Goal: Task Accomplishment & Management: Use online tool/utility

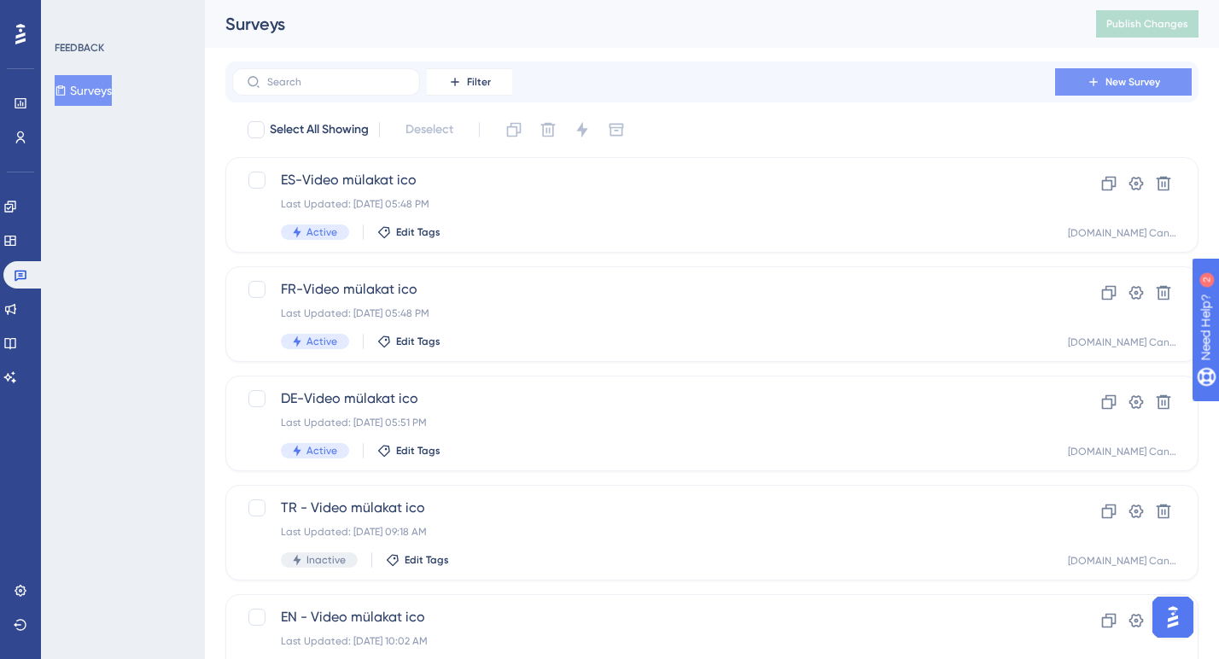
click at [1127, 79] on span "New Survey" at bounding box center [1132, 82] width 55 height 14
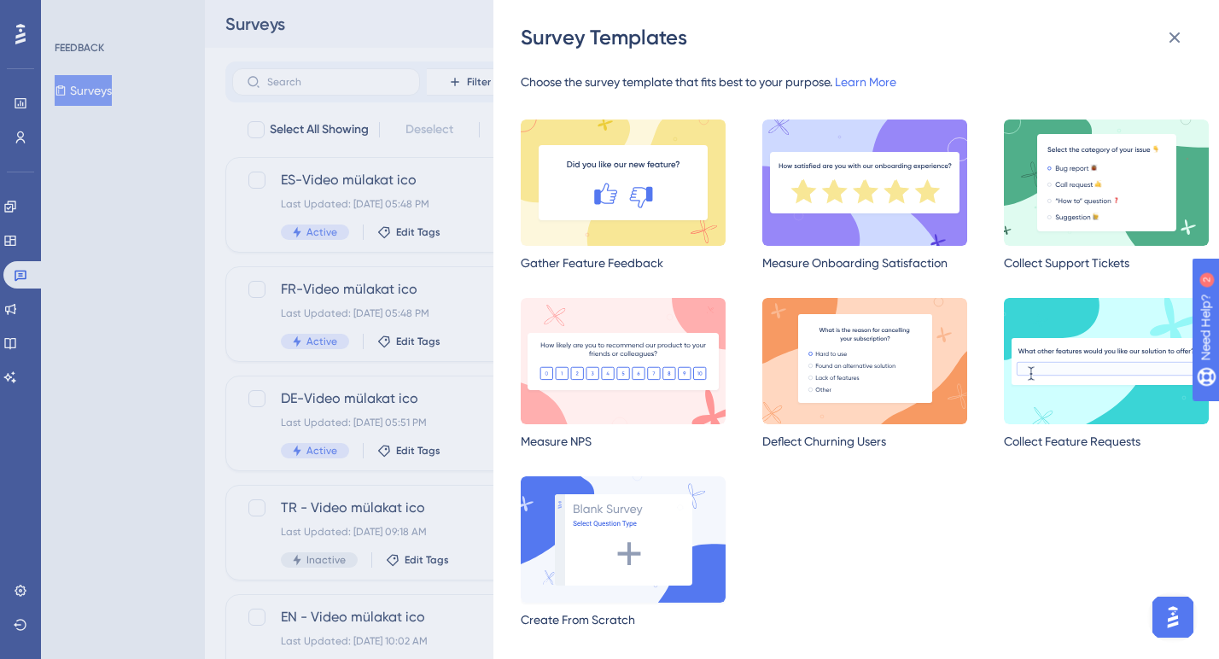
click at [679, 545] on img at bounding box center [623, 539] width 205 height 126
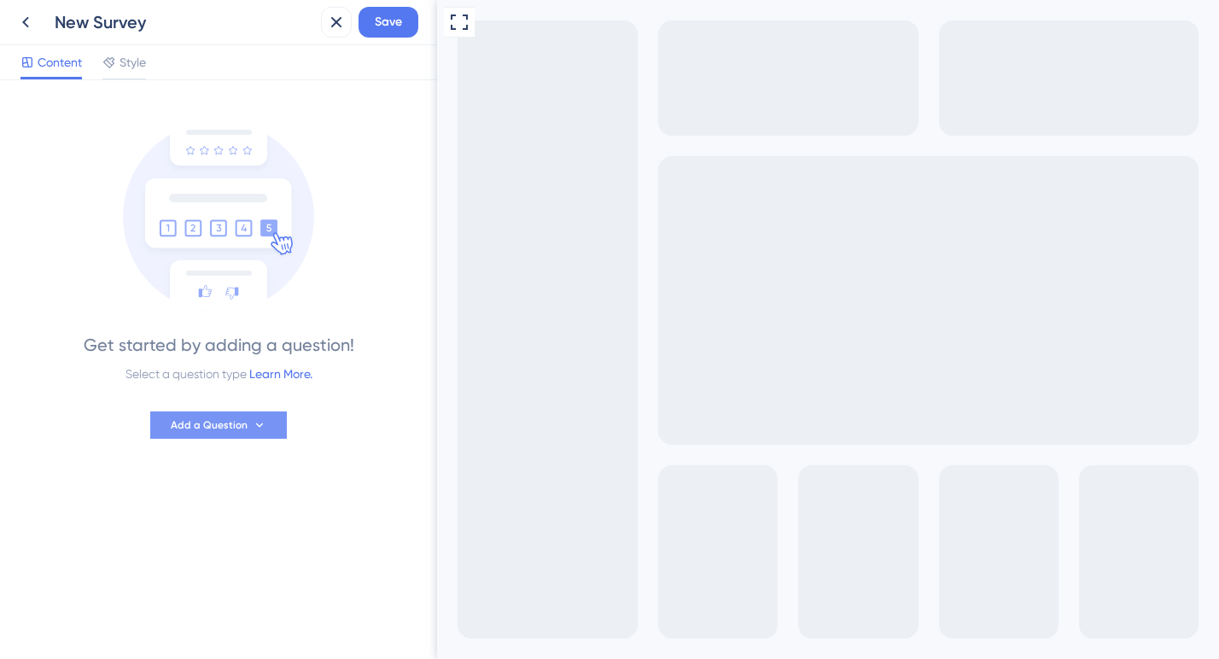
click at [219, 428] on span "Add a Question" at bounding box center [209, 425] width 77 height 14
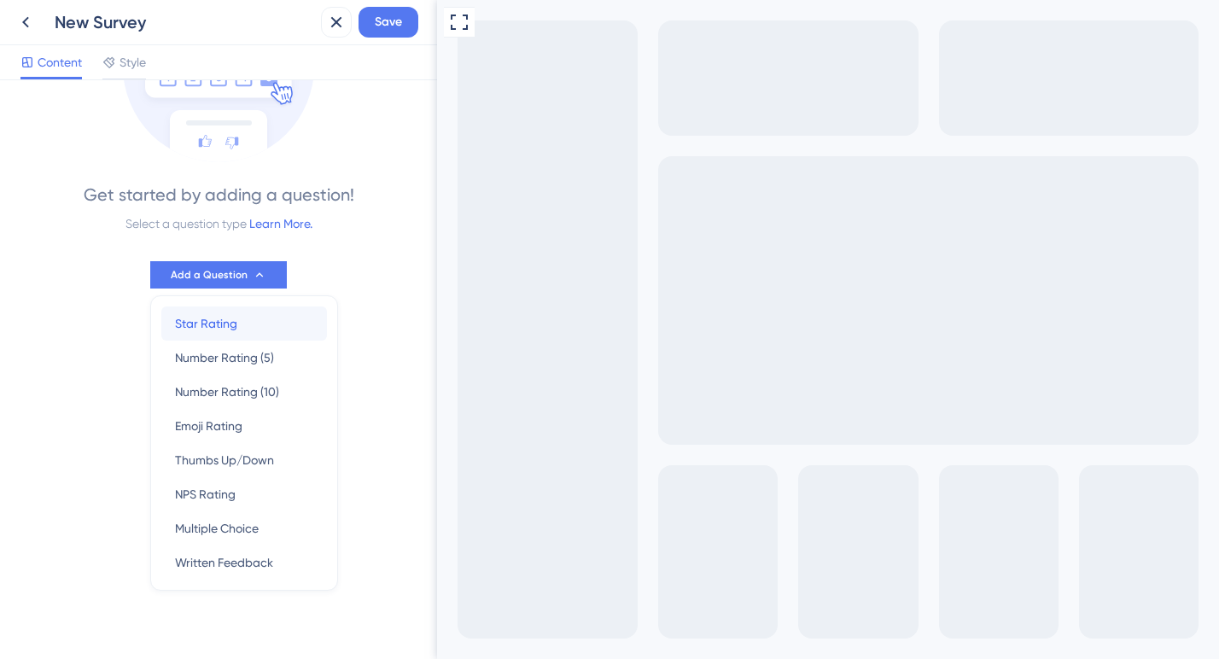
click at [223, 331] on span "Star Rating" at bounding box center [206, 323] width 62 height 20
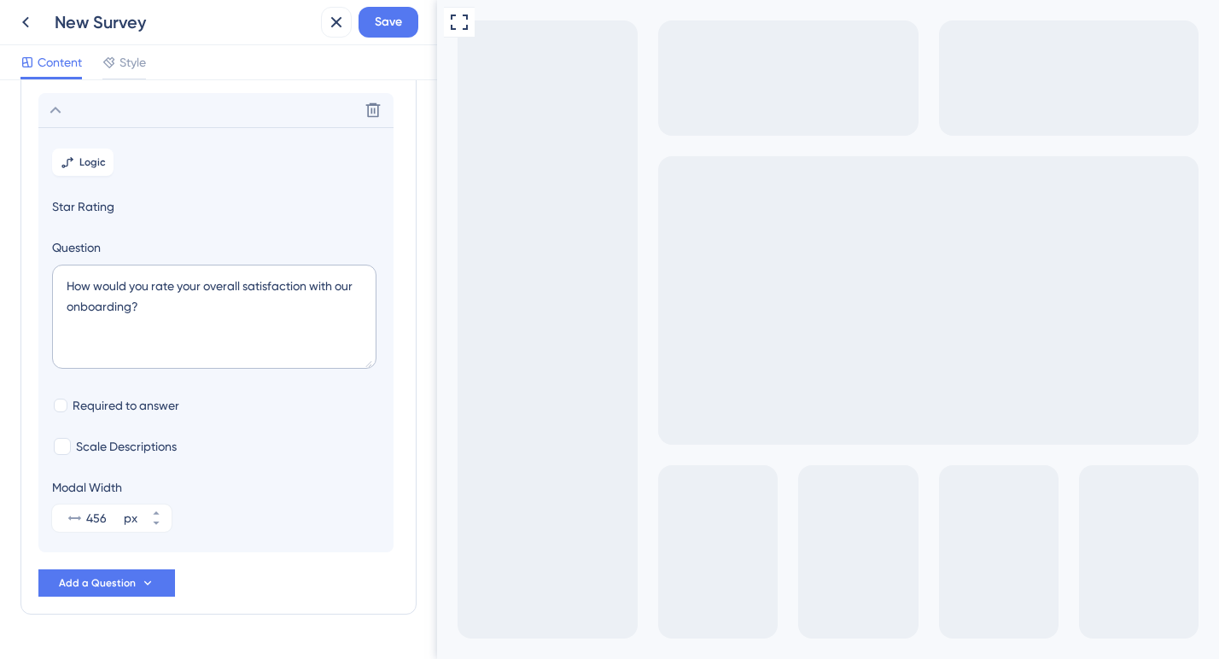
scroll to position [100, 0]
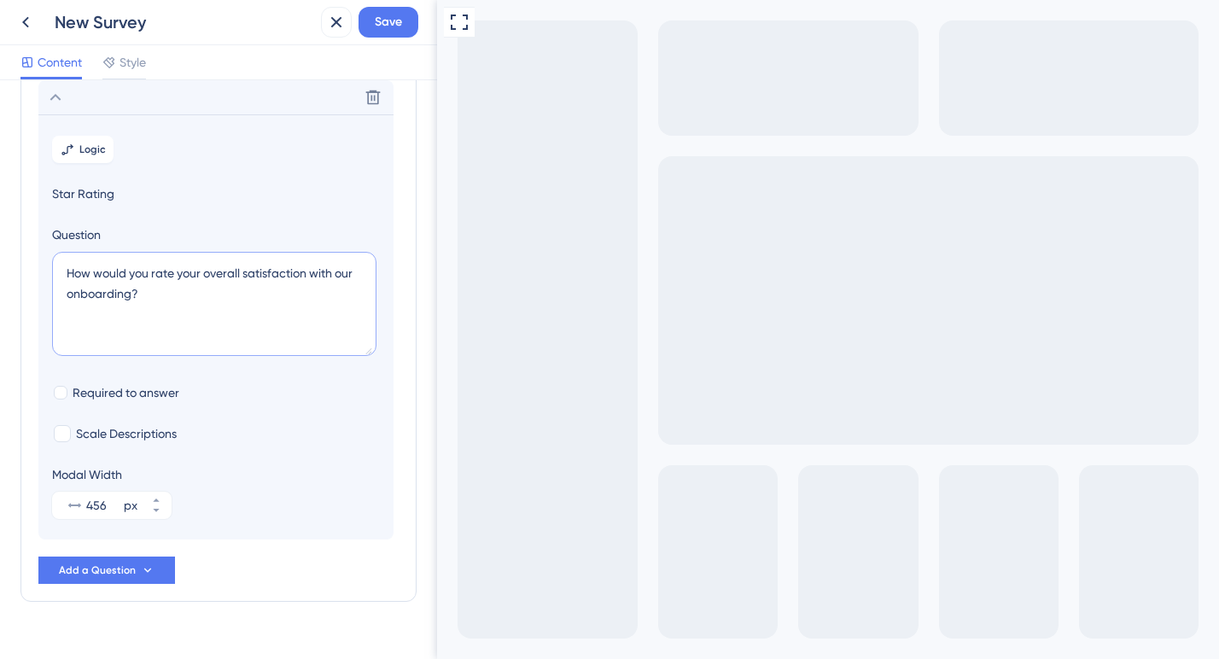
click at [161, 274] on textarea "How would you rate your overall satisfaction with our onboarding?" at bounding box center [214, 304] width 324 height 104
paste textarea "[DOMAIN_NAME] ile [PERSON_NAME] deneyiminizi nasıl değerlendirirsiniz"
type textarea "[DOMAIN_NAME] ile [PERSON_NAME] deneyiminizi nasıl değerlendirirsiniz?"
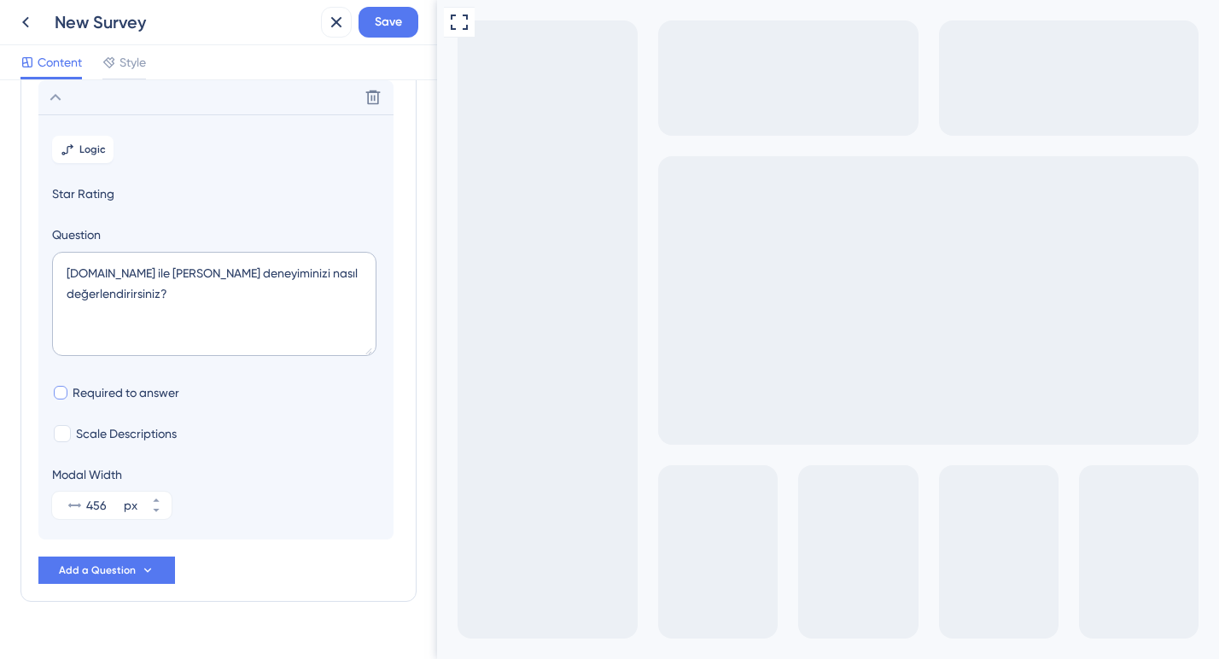
click at [62, 390] on div at bounding box center [61, 393] width 14 height 14
checkbox input "true"
click at [63, 434] on div at bounding box center [62, 433] width 17 height 17
checkbox input "true"
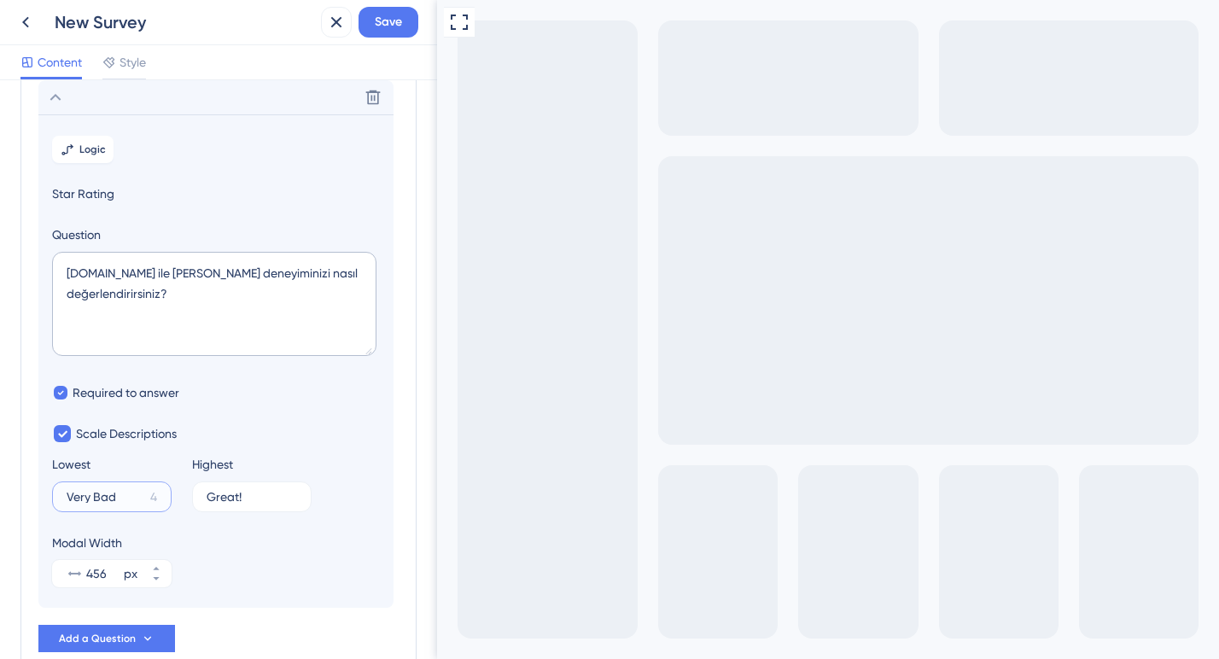
click at [86, 498] on input "Very Bad" at bounding box center [105, 497] width 77 height 12
paste input "Çok kötü"
type input "Çok kötü"
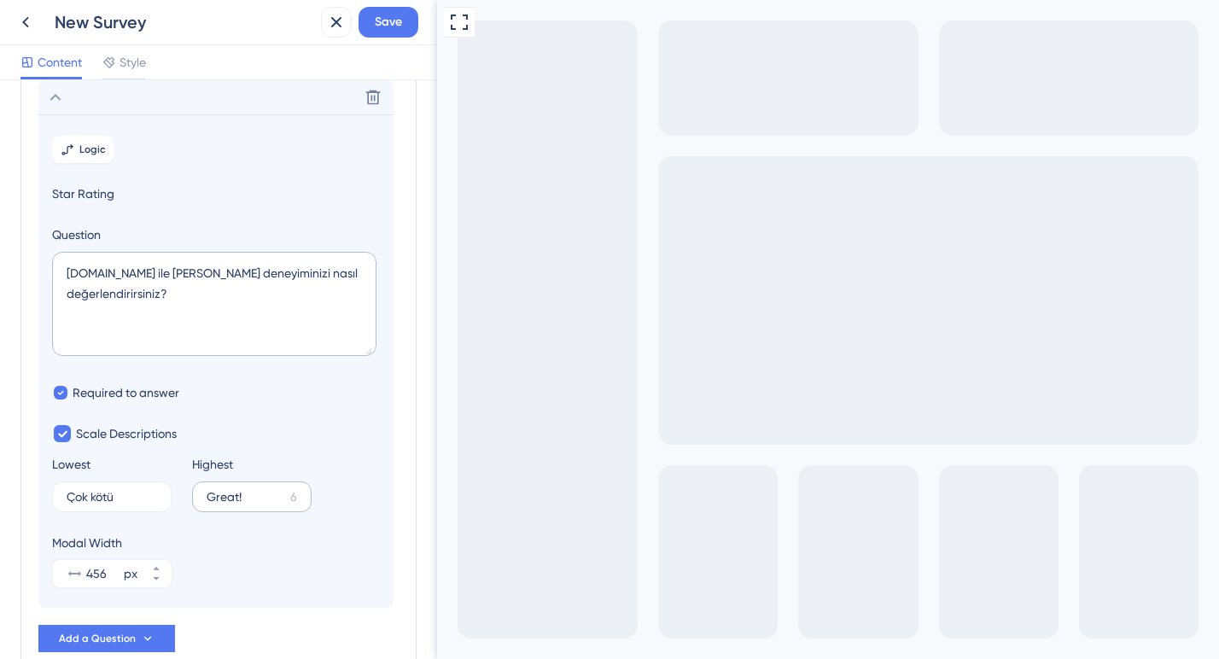
click at [224, 504] on label "Great! 6" at bounding box center [251, 496] width 119 height 31
click at [224, 503] on input "Great!" at bounding box center [245, 497] width 77 height 12
click at [224, 504] on label "Great! 6" at bounding box center [251, 496] width 119 height 31
click at [224, 503] on input "Great!" at bounding box center [245, 497] width 77 height 12
click at [224, 504] on label "Great! 6" at bounding box center [251, 496] width 119 height 31
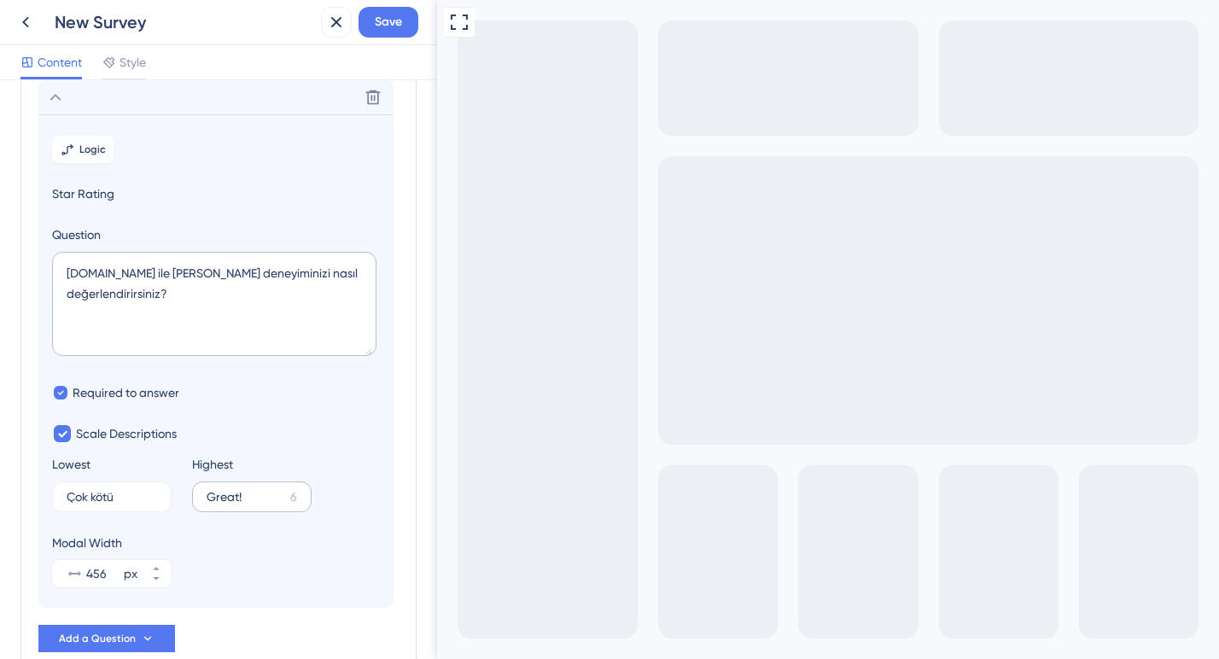
click at [224, 503] on input "Great!" at bounding box center [245, 497] width 77 height 12
click at [225, 494] on input "Great!" at bounding box center [245, 497] width 77 height 12
paste input "Çok iyi"
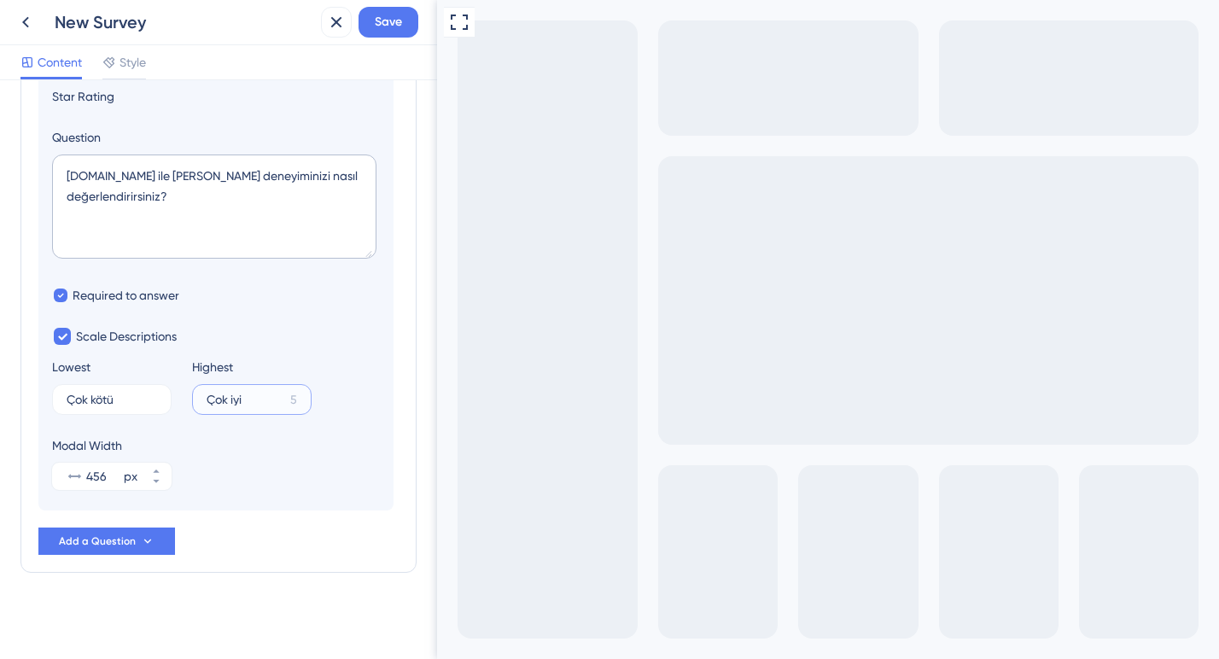
scroll to position [200, 0]
type input "Çok iyi"
click at [107, 539] on span "Add a Question" at bounding box center [97, 539] width 77 height 14
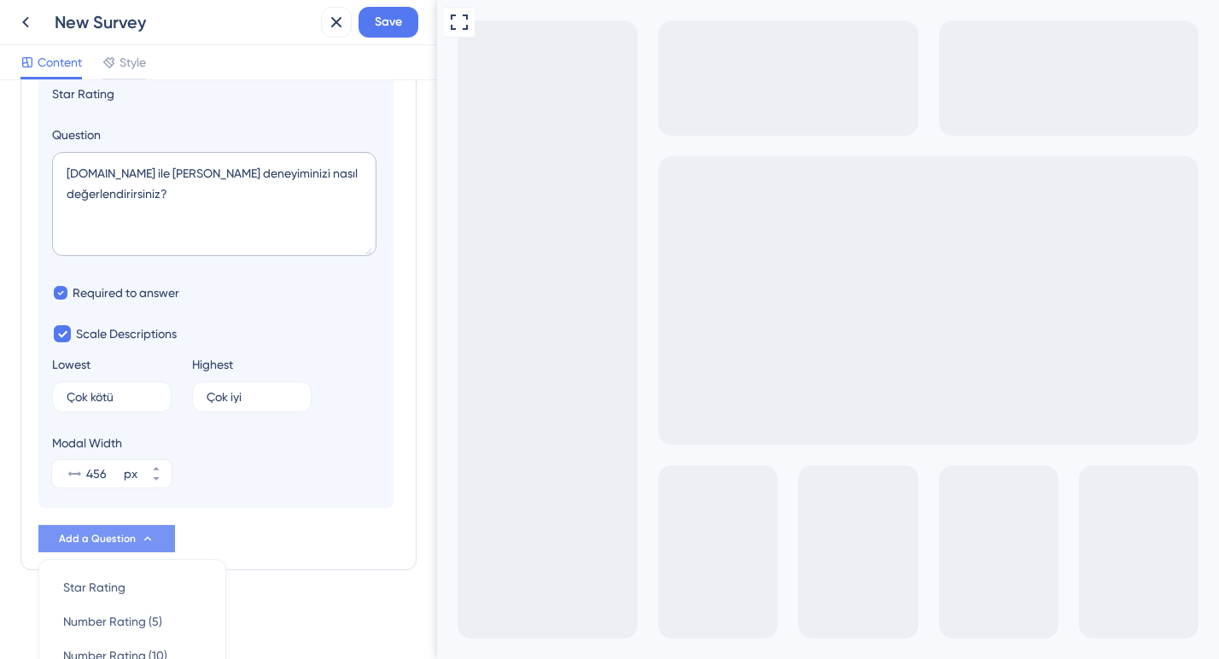
scroll to position [463, 0]
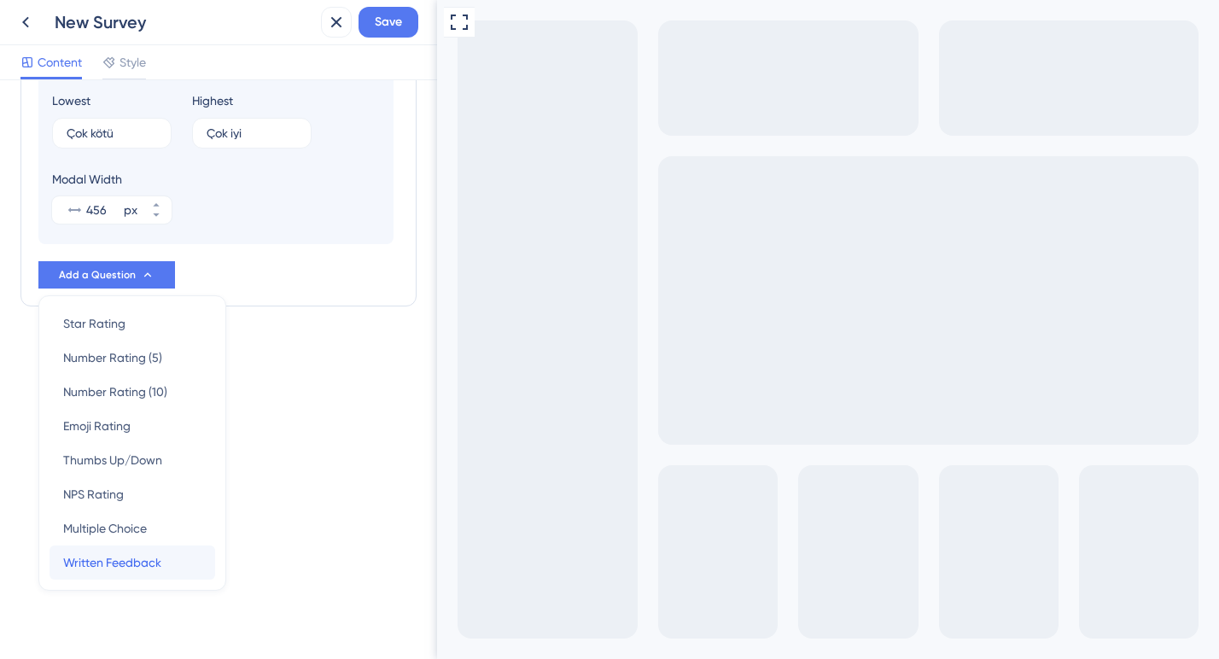
click at [122, 571] on span "Written Feedback" at bounding box center [112, 562] width 98 height 20
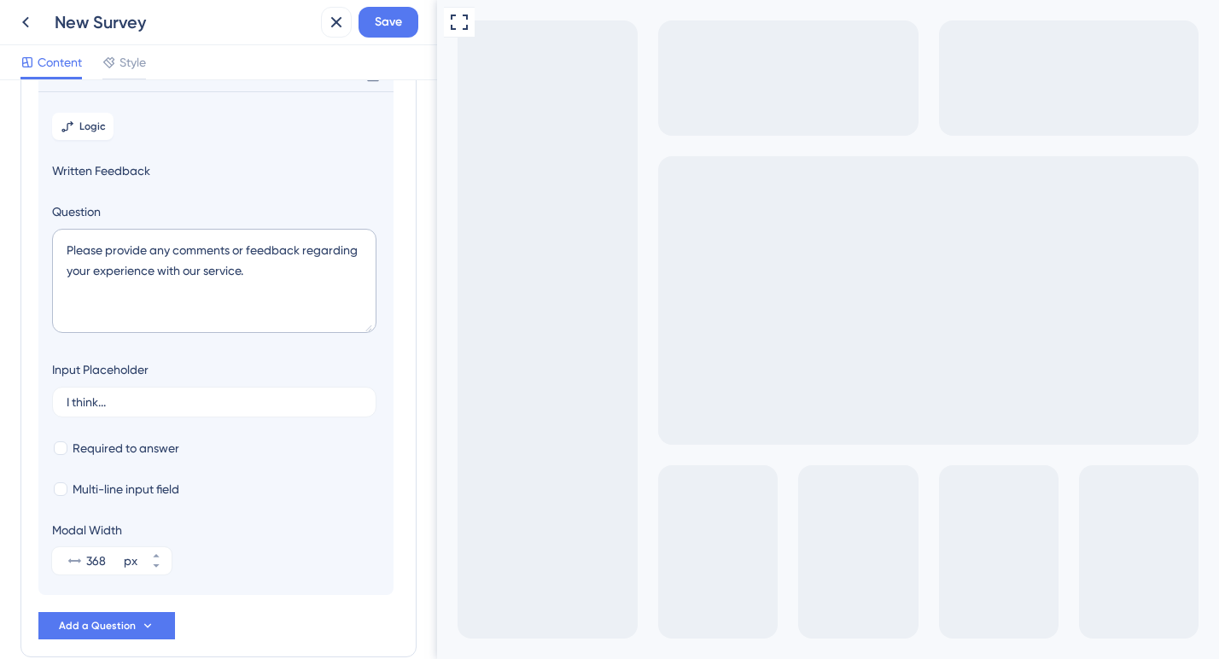
scroll to position [148, 0]
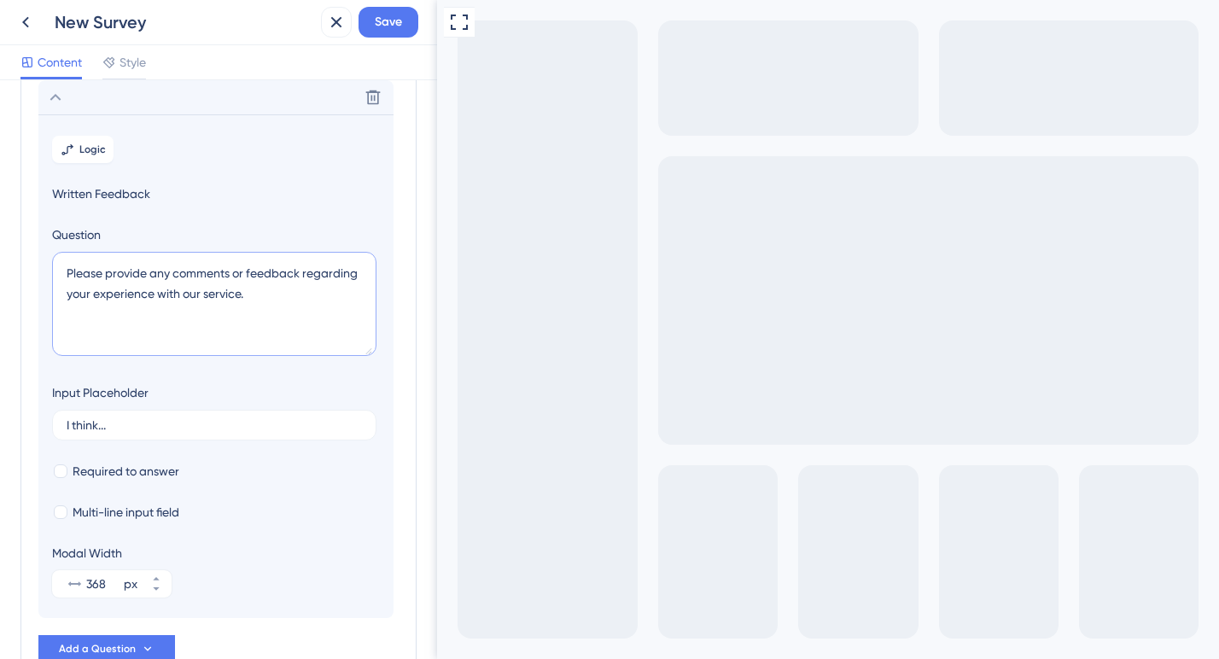
click at [191, 272] on textarea "Please provide any comments or feedback regarding your experience with our serv…" at bounding box center [214, 304] width 324 height 104
paste textarea "[DOMAIN_NAME]'yu geliştirmek için herhangi bir öneriniz var mı?"
drag, startPoint x: 112, startPoint y: 294, endPoint x: 90, endPoint y: 298, distance: 22.5
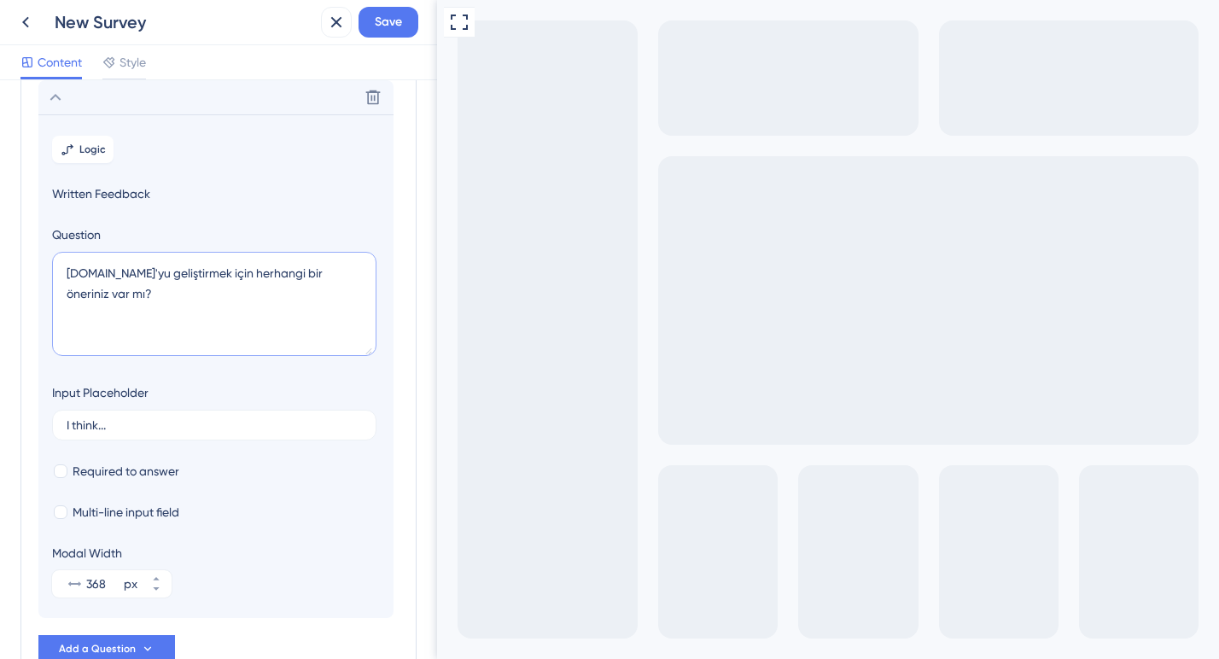
click at [90, 298] on textarea "[DOMAIN_NAME]'yu geliştirmek için herhangi bir öneriniz var mı?" at bounding box center [214, 304] width 324 height 104
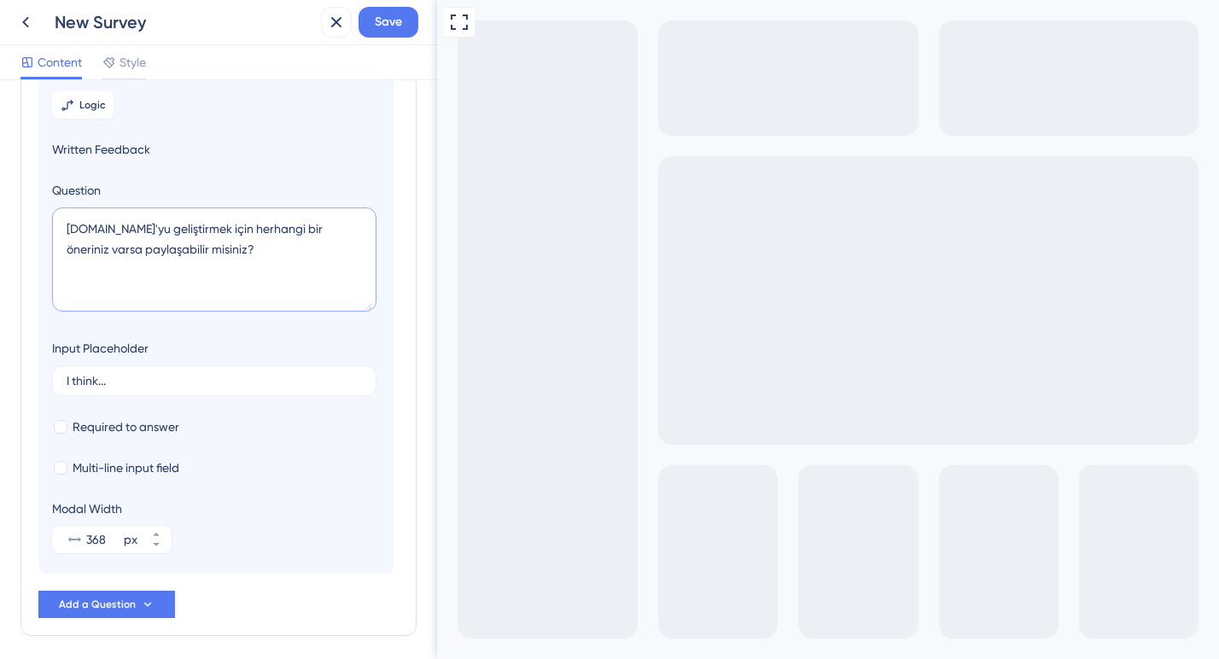
scroll to position [219, 0]
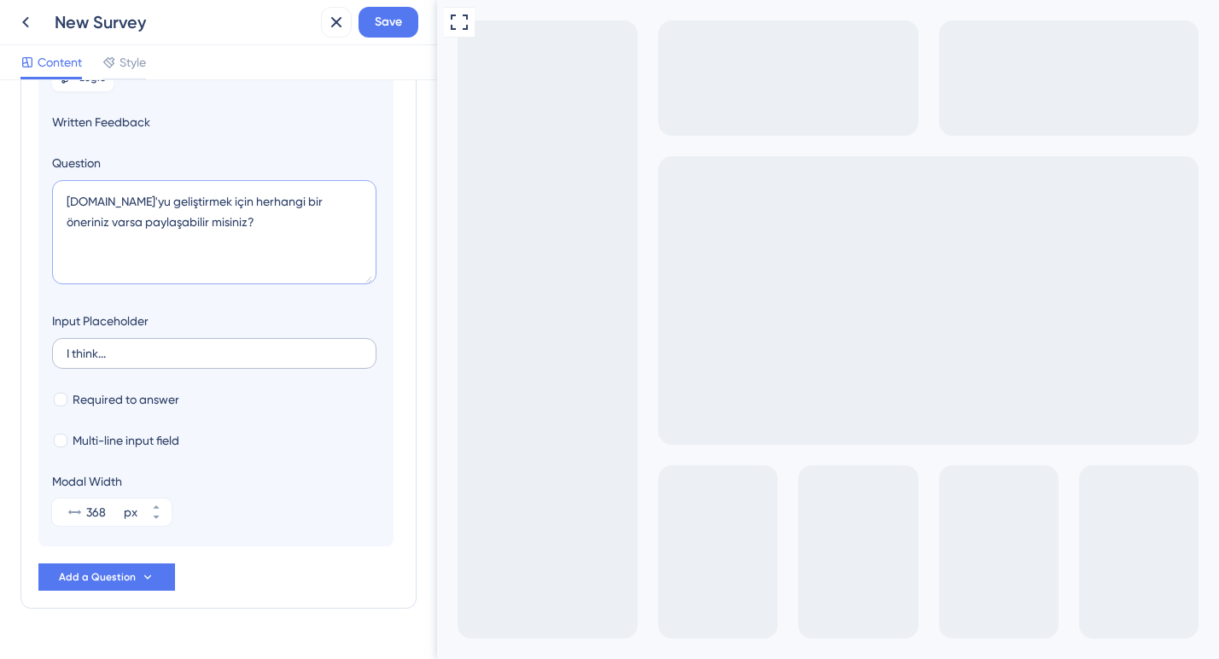
type textarea "[DOMAIN_NAME]'yu geliştirmek için herhangi bir öneriniz varsa paylaşabilir misi…"
click at [96, 356] on input "I think..." at bounding box center [214, 353] width 295 height 12
type input "[PERSON_NAME].."
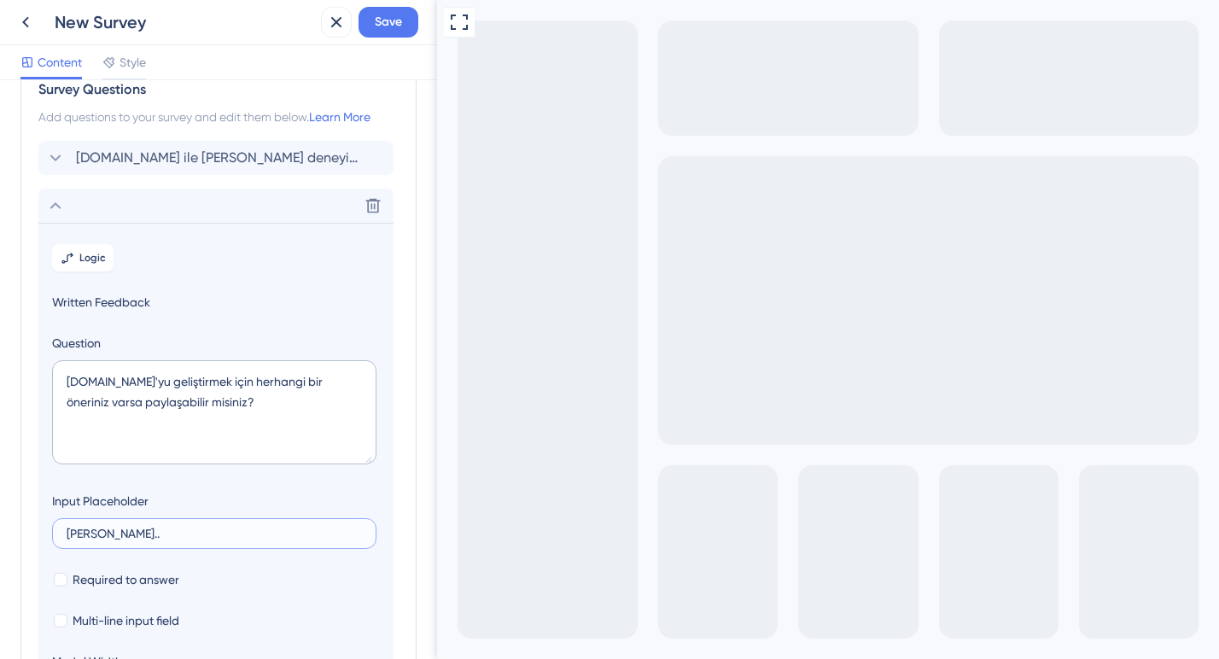
scroll to position [0, 0]
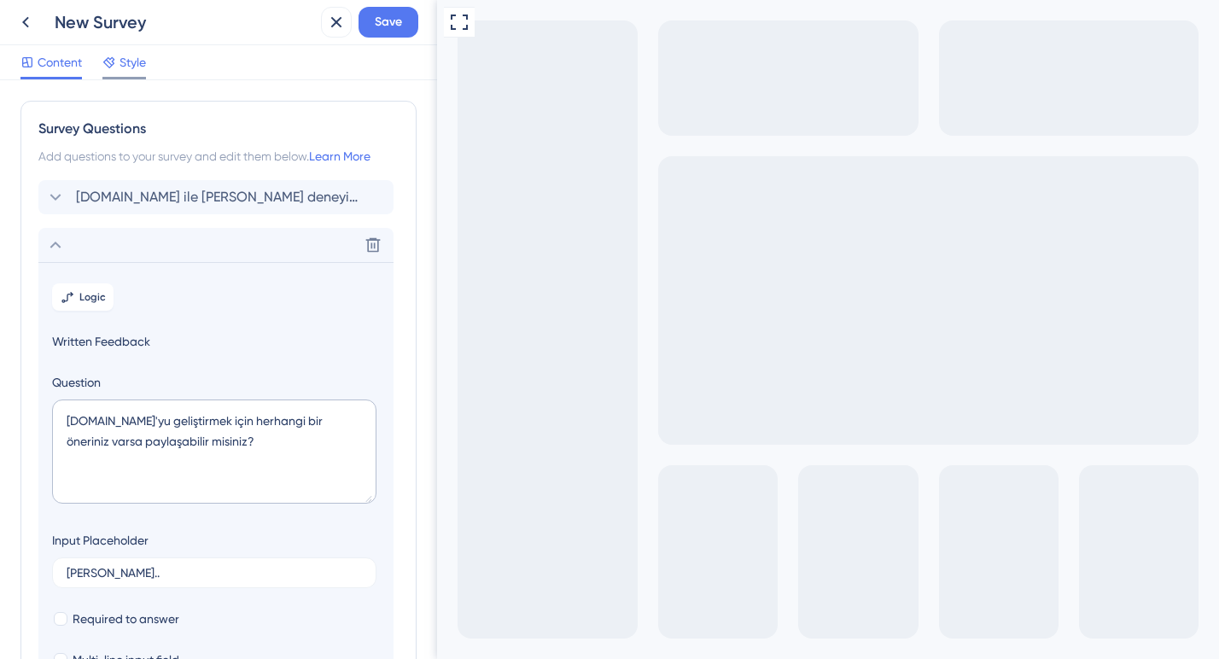
click at [126, 53] on span "Style" at bounding box center [132, 62] width 26 height 20
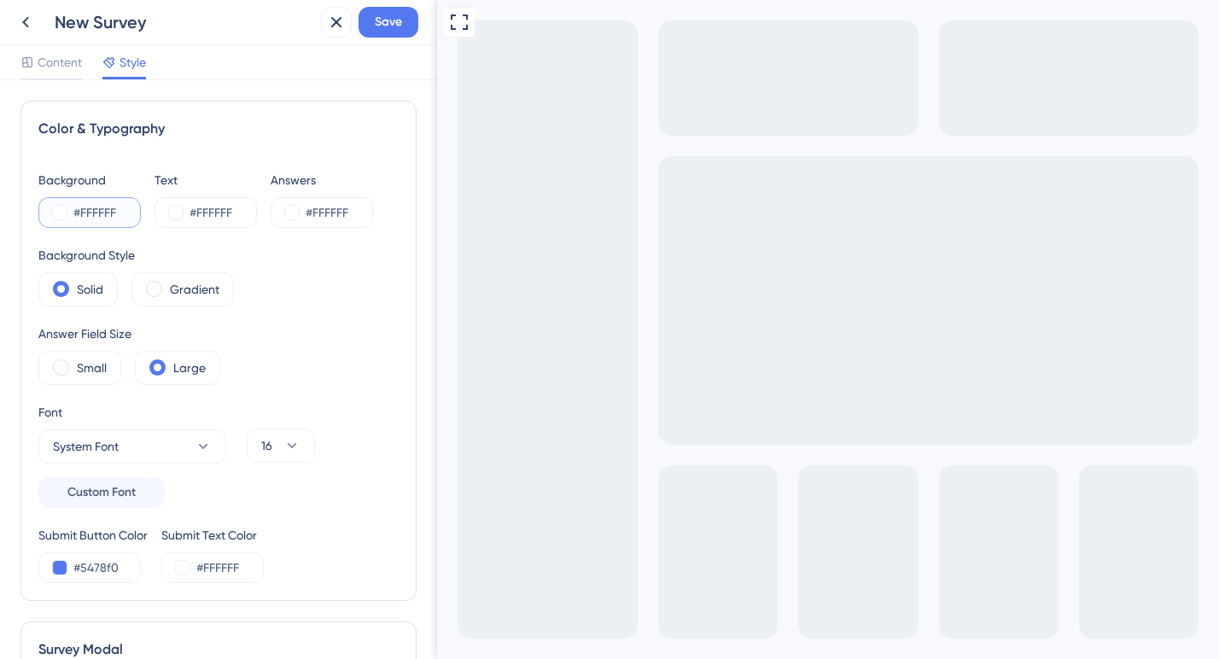
click at [96, 217] on input "#FFFFFF" at bounding box center [108, 212] width 70 height 20
paste input "8D06"
type input "#FF8D06"
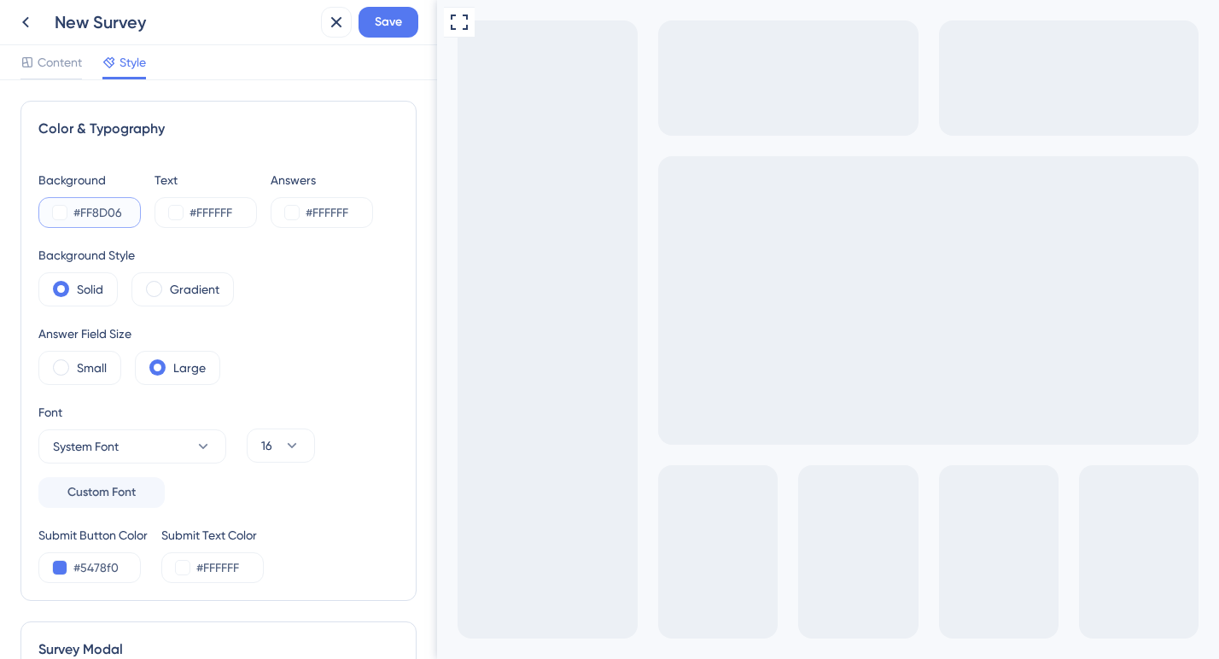
type input "#FF8D06"
click at [61, 362] on span at bounding box center [61, 367] width 16 height 16
click at [74, 362] on input "radio" at bounding box center [74, 362] width 0 height 0
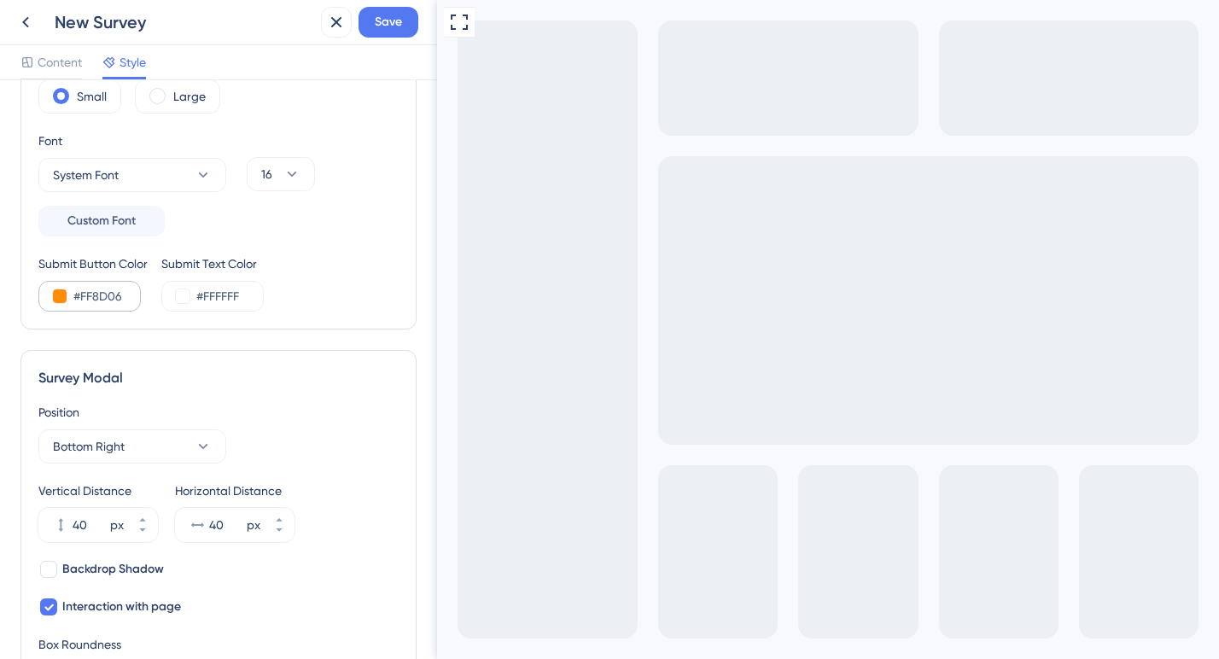
scroll to position [276, 0]
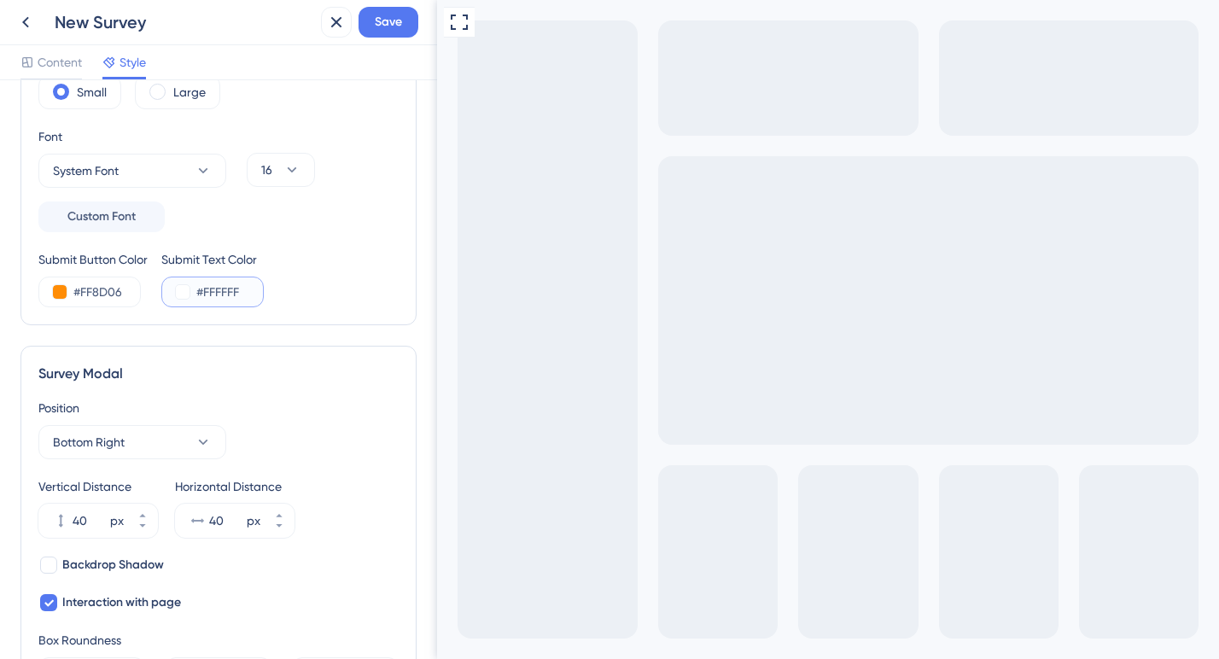
click at [231, 292] on input "#FFFFFF" at bounding box center [231, 292] width 70 height 20
click at [103, 291] on input "#FF8D06" at bounding box center [108, 292] width 70 height 20
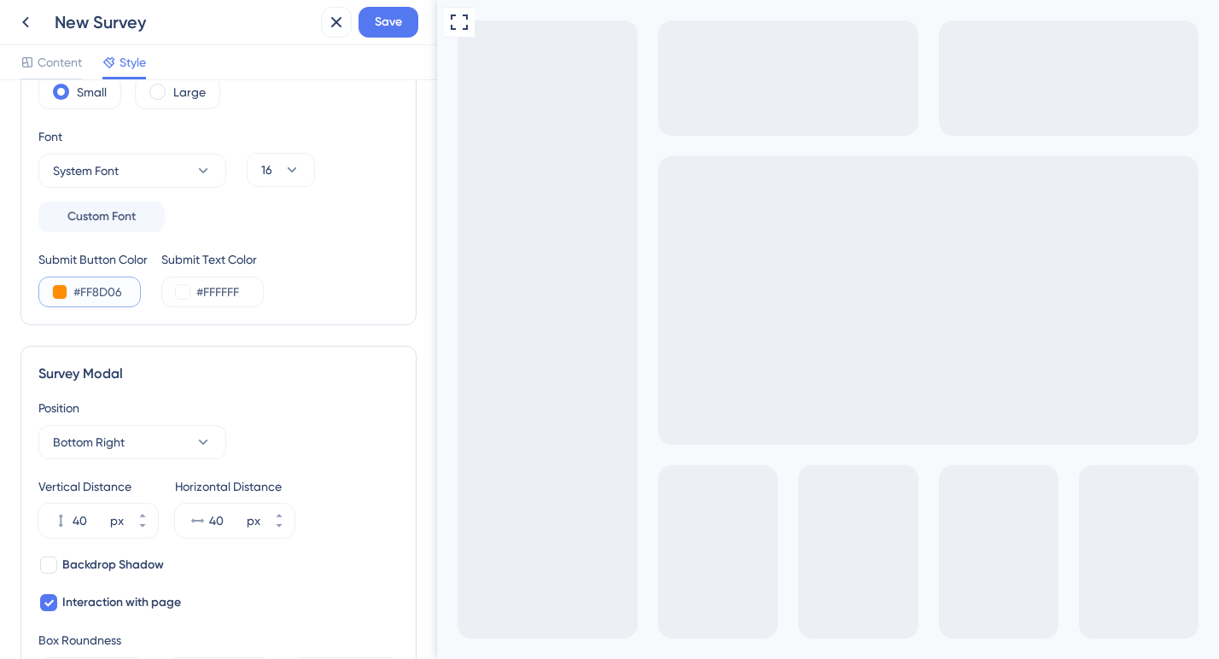
click at [103, 291] on input "#FF8D06" at bounding box center [108, 292] width 70 height 20
paste input "FFFF"
type input "#FF8D06"
click at [203, 369] on div "Survey Modal" at bounding box center [218, 374] width 360 height 20
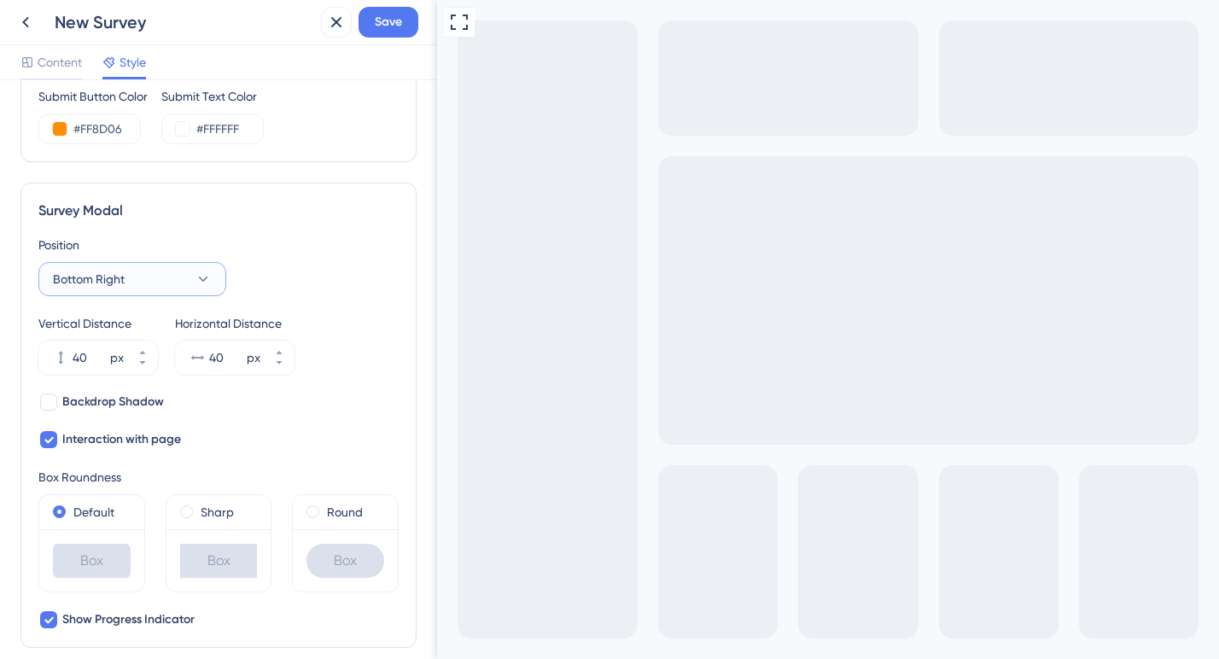
click at [203, 288] on button "Bottom Right" at bounding box center [132, 279] width 188 height 34
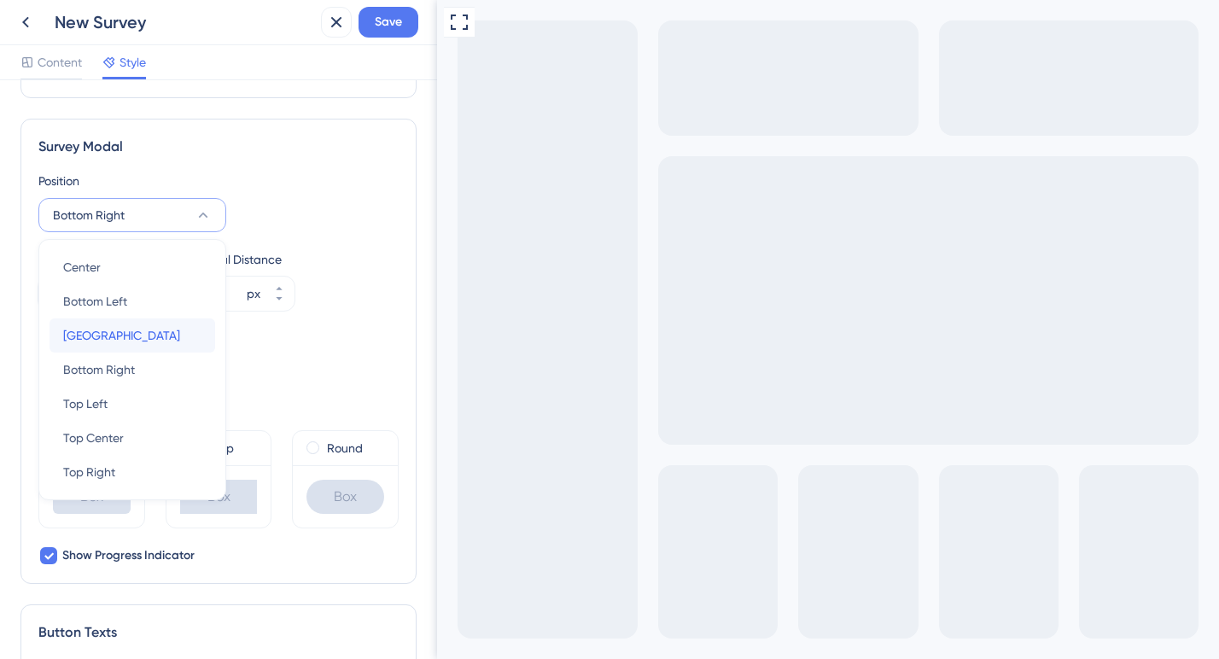
click at [145, 332] on div "[GEOGRAPHIC_DATA]" at bounding box center [132, 335] width 138 height 34
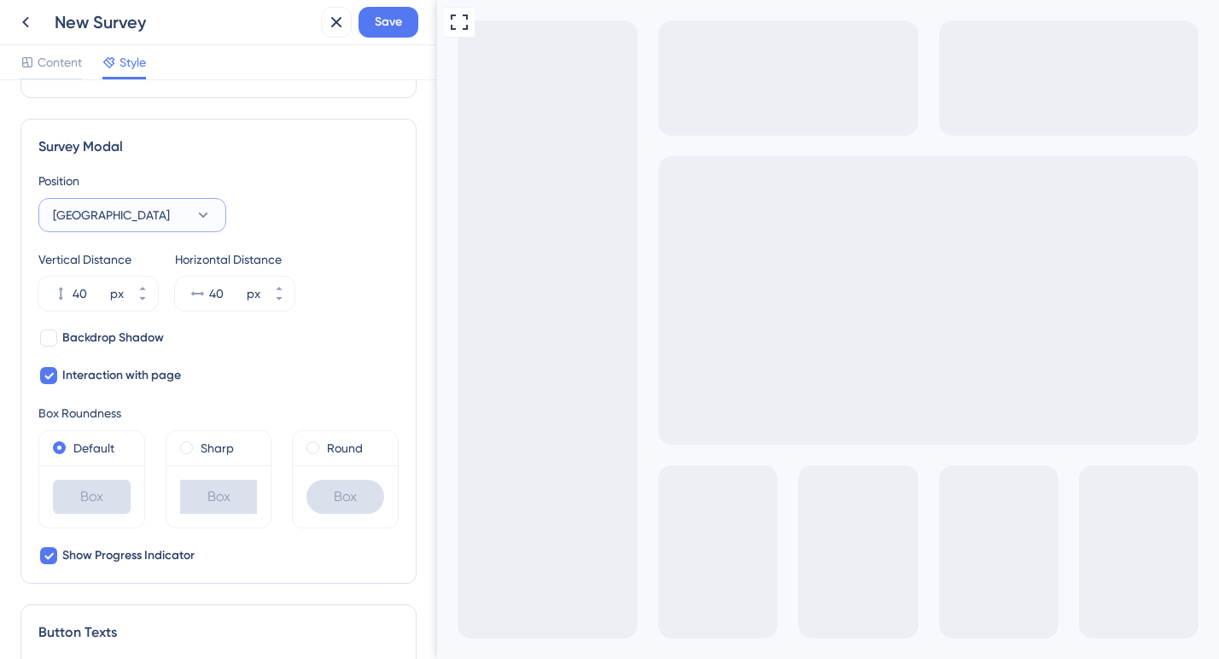
click at [175, 224] on button "[GEOGRAPHIC_DATA]" at bounding box center [132, 215] width 188 height 34
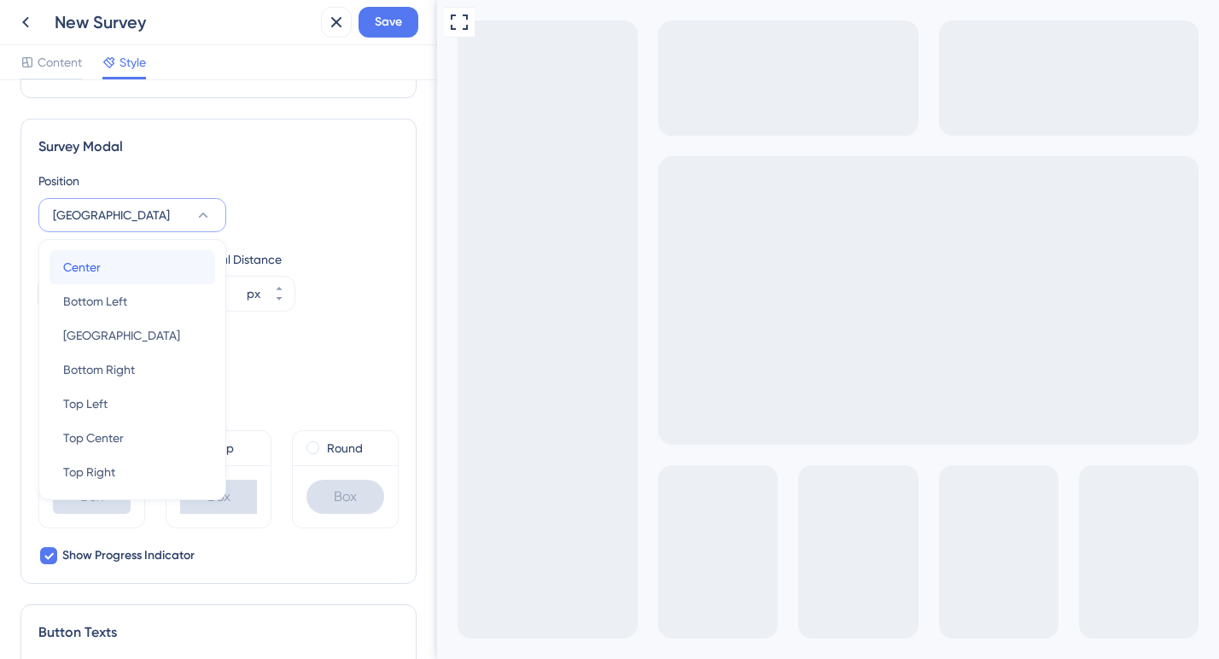
click at [119, 274] on div "Center Center" at bounding box center [132, 267] width 138 height 34
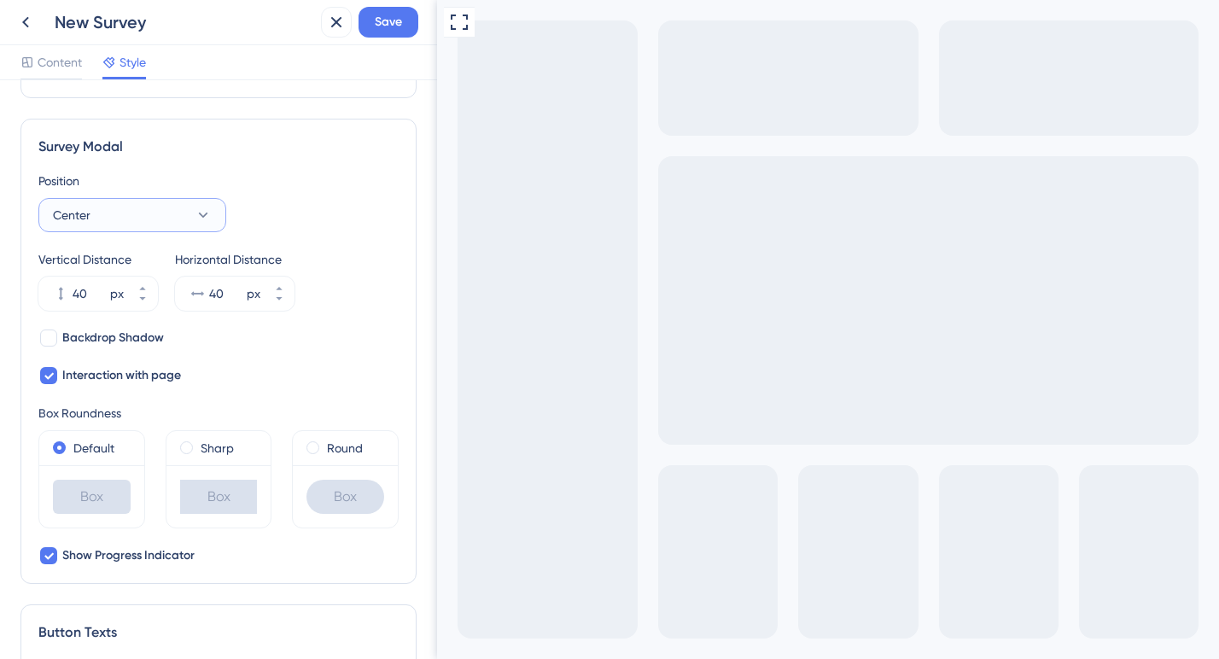
click at [142, 227] on button "Center" at bounding box center [132, 215] width 188 height 34
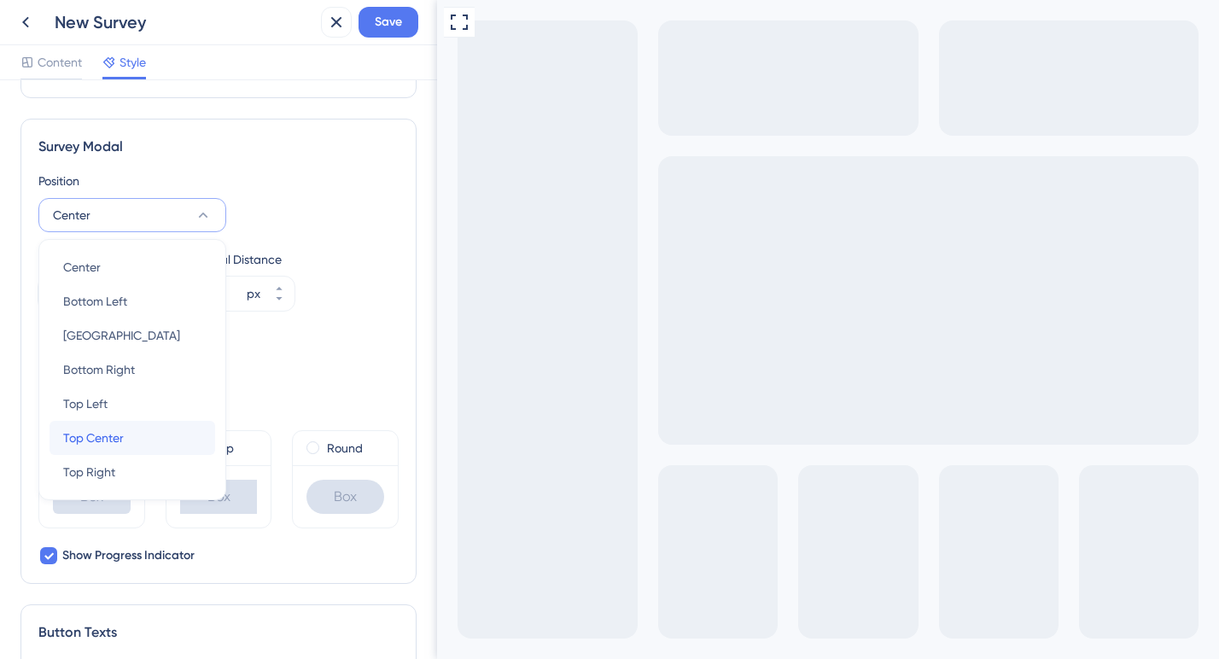
click at [112, 441] on span "Top Center" at bounding box center [93, 438] width 61 height 20
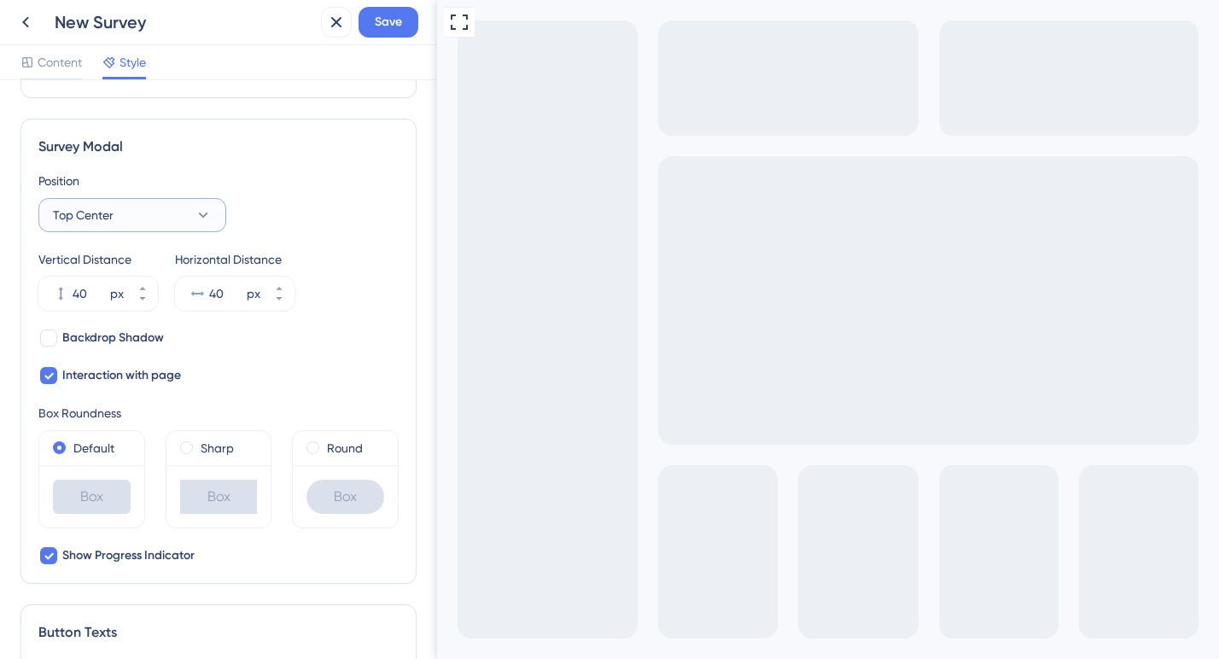
click at [139, 217] on button "Top Center" at bounding box center [132, 215] width 188 height 34
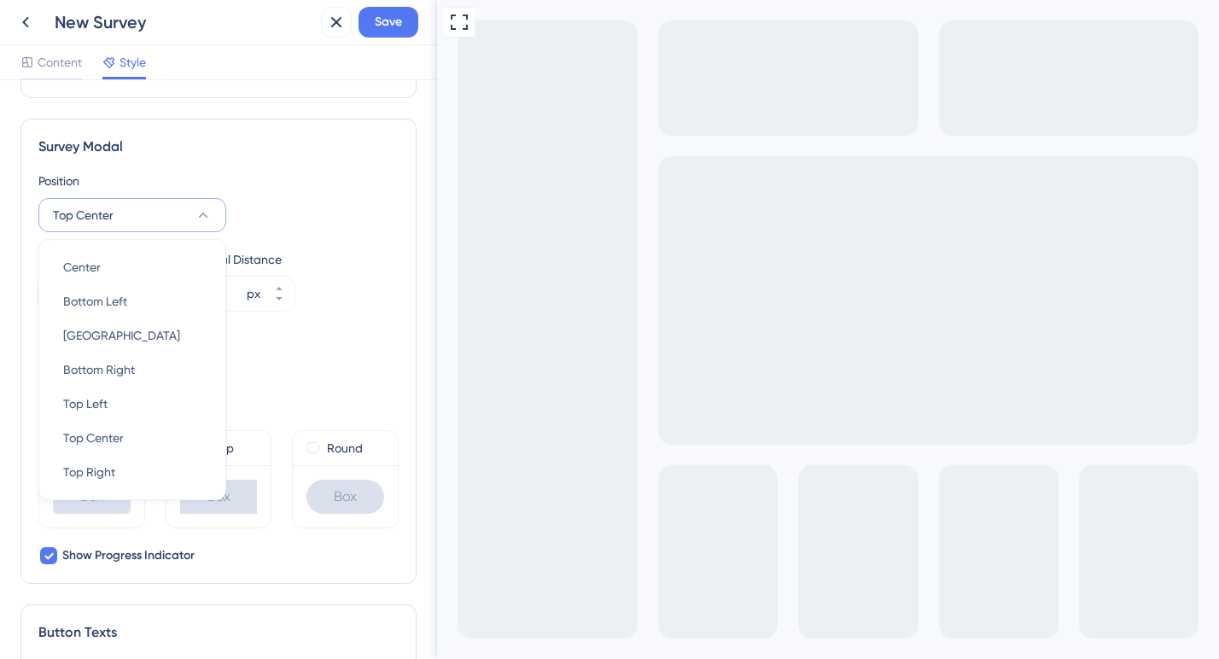
scroll to position [502, 0]
click at [113, 271] on div "Center Center" at bounding box center [132, 268] width 138 height 34
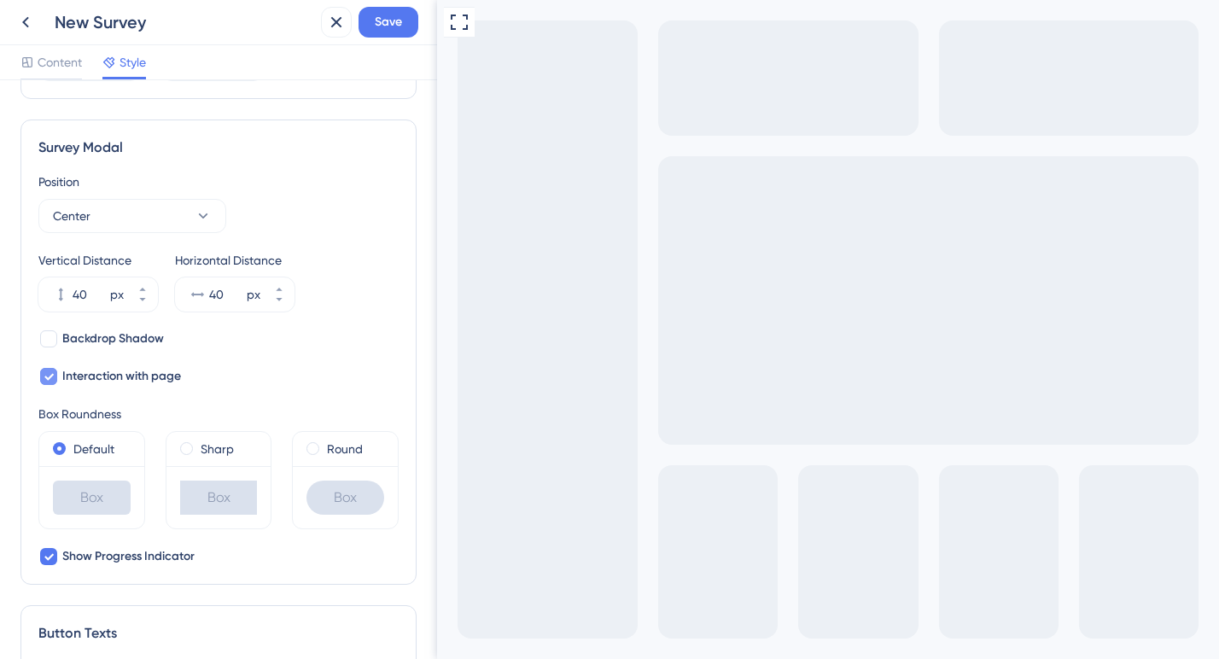
click at [44, 377] on icon at bounding box center [49, 377] width 10 height 14
checkbox input "false"
click at [51, 340] on div at bounding box center [48, 338] width 17 height 17
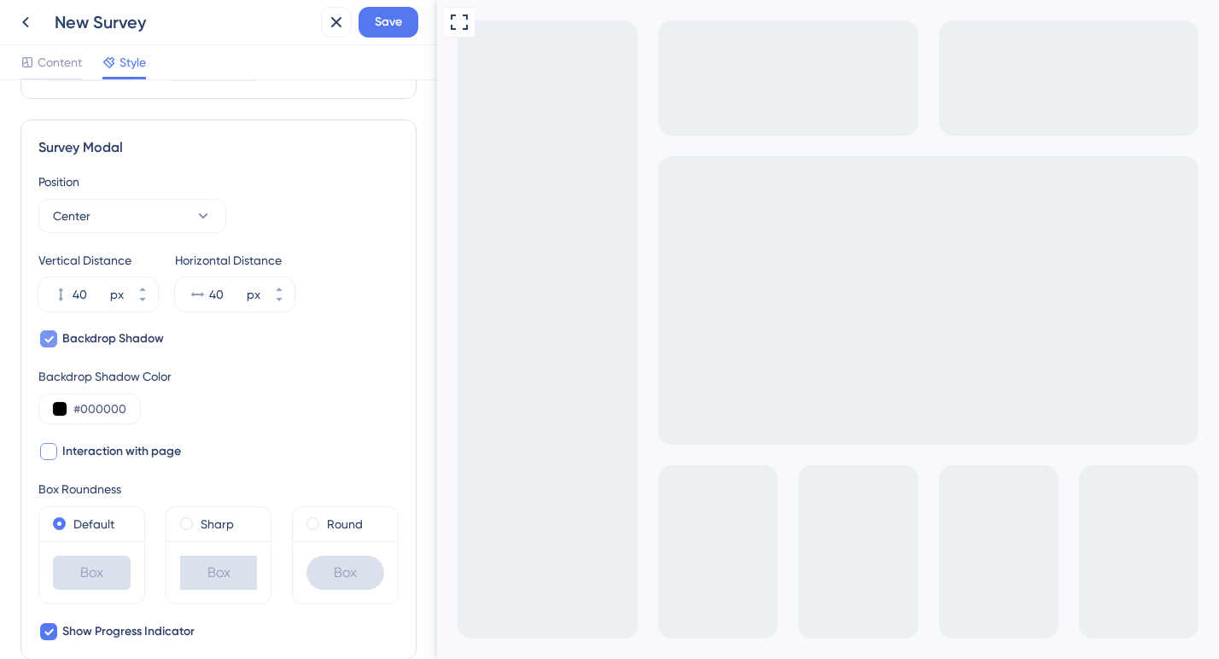
click at [51, 340] on icon at bounding box center [49, 339] width 10 height 14
checkbox input "false"
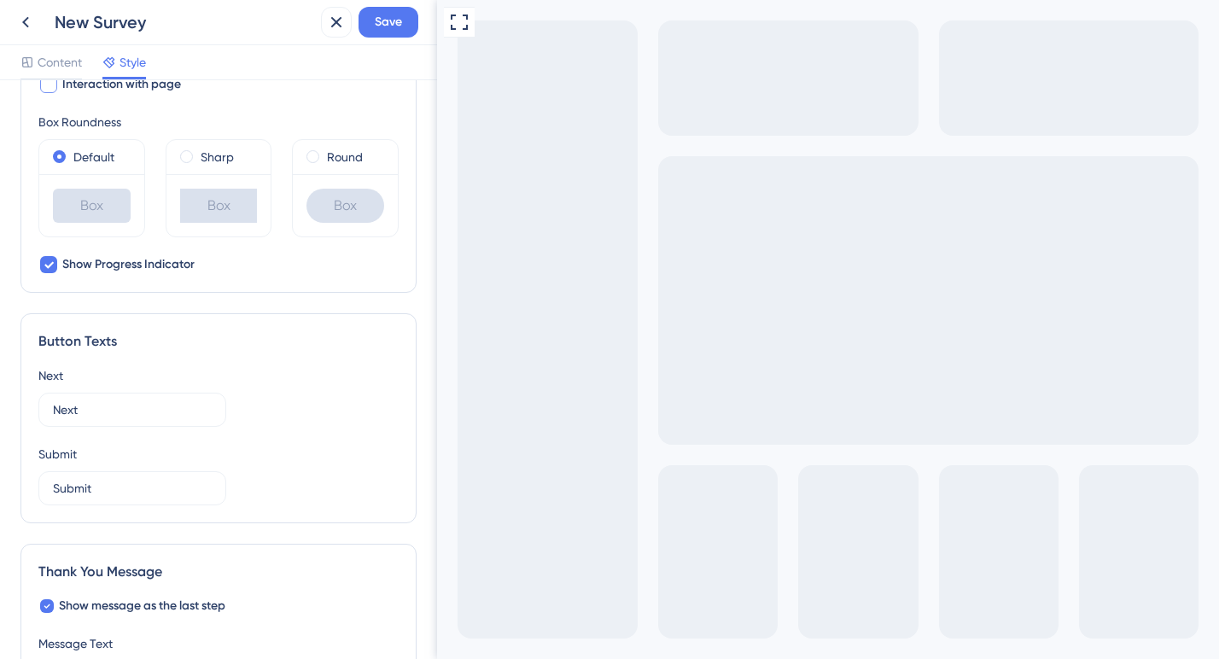
scroll to position [813, 0]
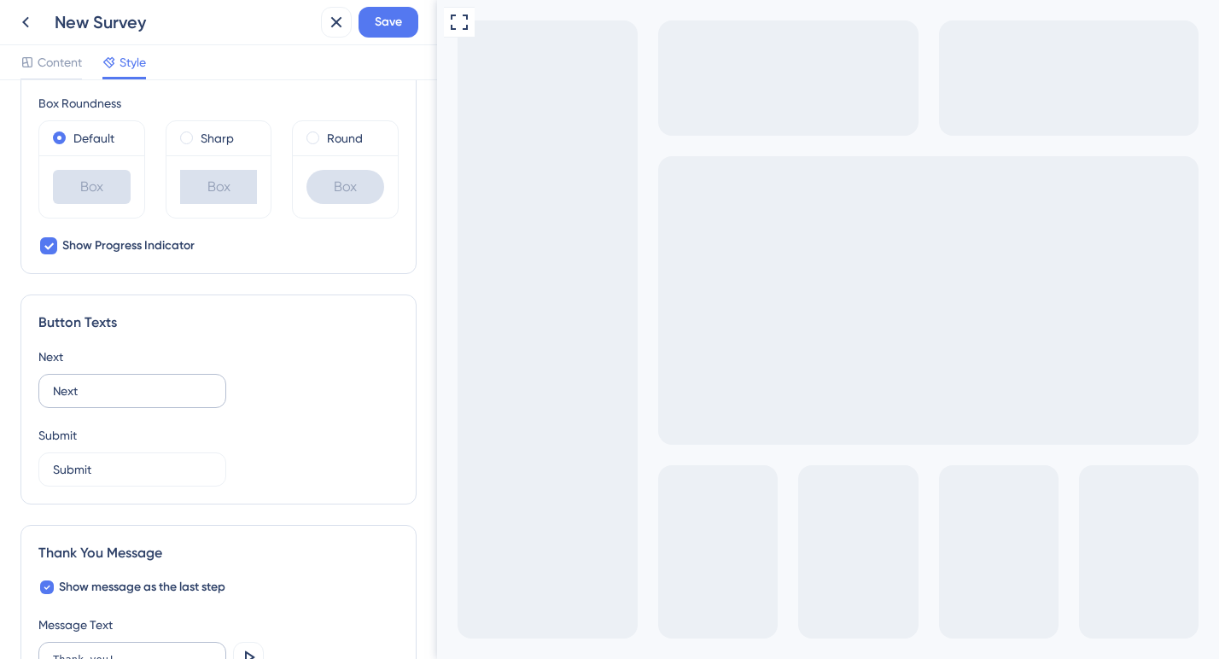
click at [70, 400] on label "Next" at bounding box center [132, 391] width 188 height 34
click at [70, 400] on input "Next" at bounding box center [132, 391] width 159 height 19
click at [70, 400] on label "Next" at bounding box center [132, 391] width 188 height 34
click at [70, 400] on input "Next" at bounding box center [132, 391] width 159 height 19
click at [70, 388] on input "Next" at bounding box center [132, 391] width 159 height 19
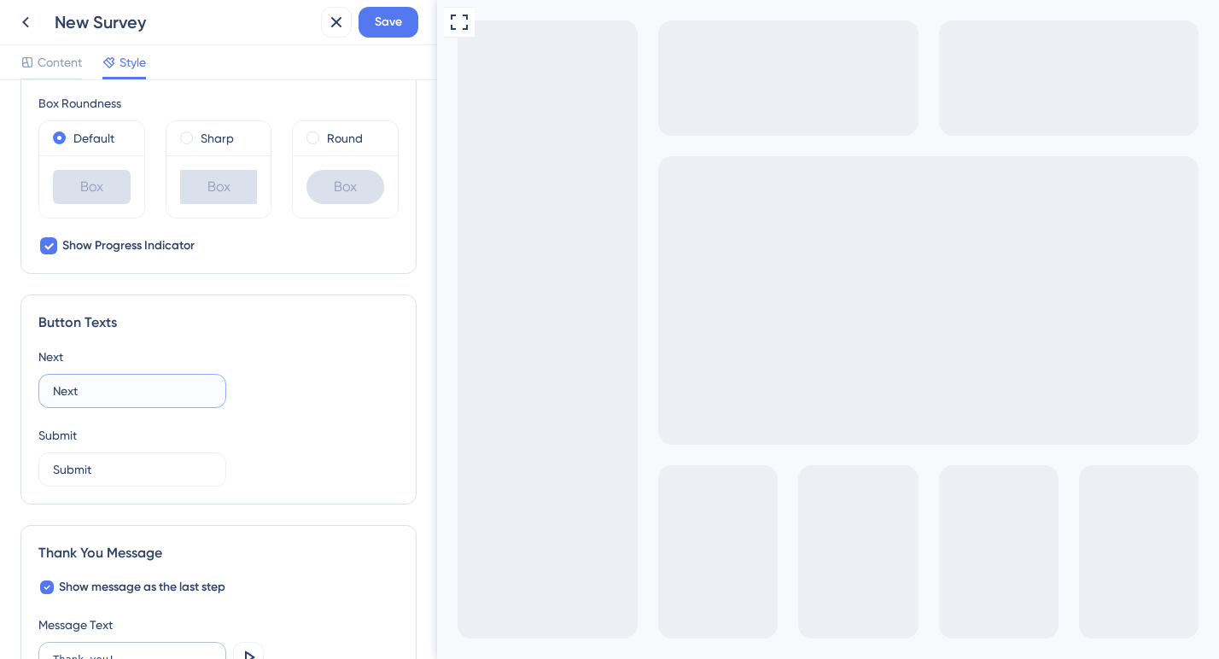
click at [70, 388] on input "Next" at bounding box center [132, 391] width 159 height 19
type input "Devam Et"
click at [68, 470] on input "Submit" at bounding box center [132, 469] width 159 height 19
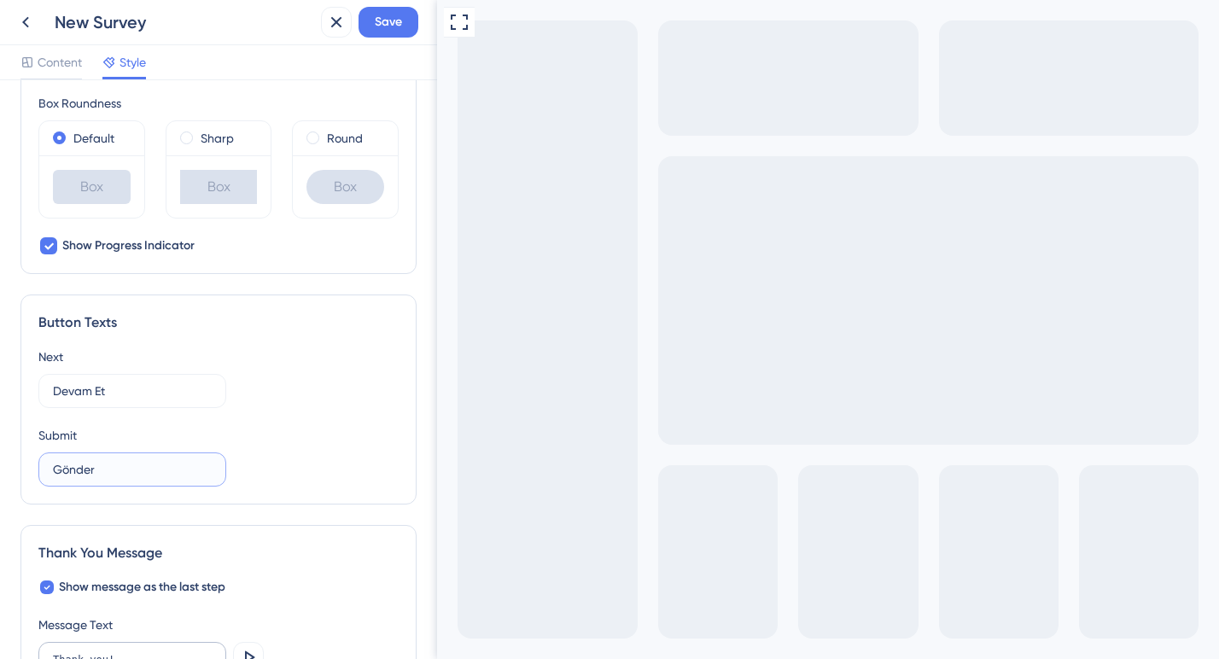
type input "Gönder"
click at [311, 401] on div "Next Devam Et" at bounding box center [218, 377] width 360 height 61
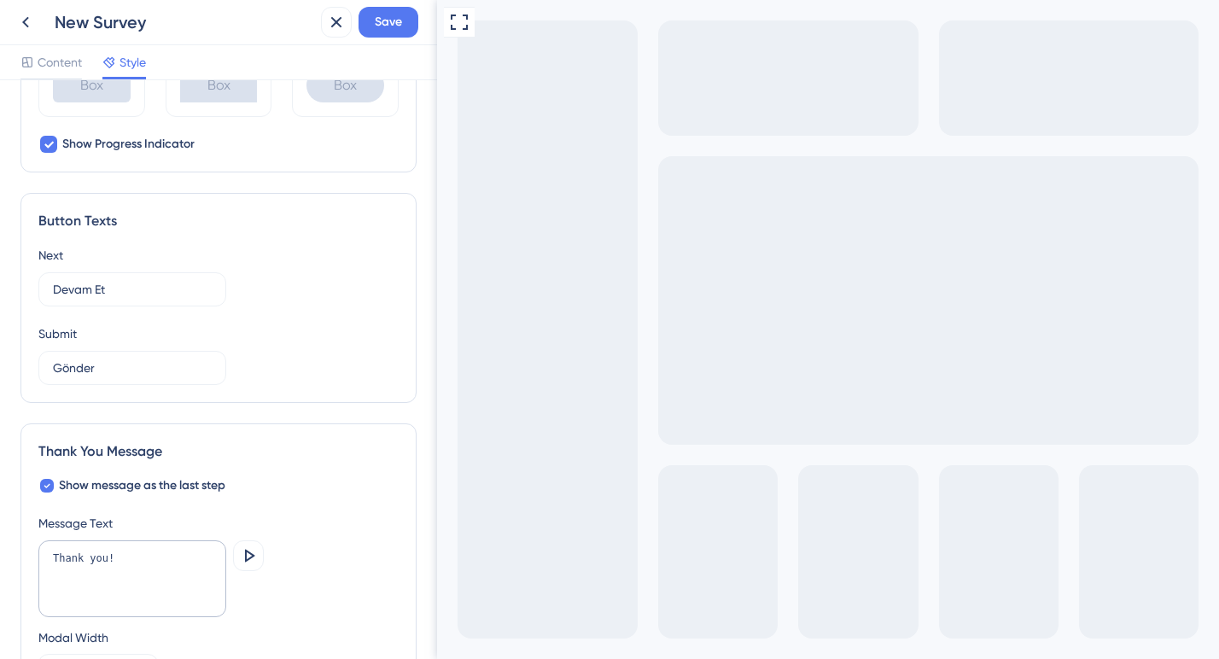
scroll to position [962, 0]
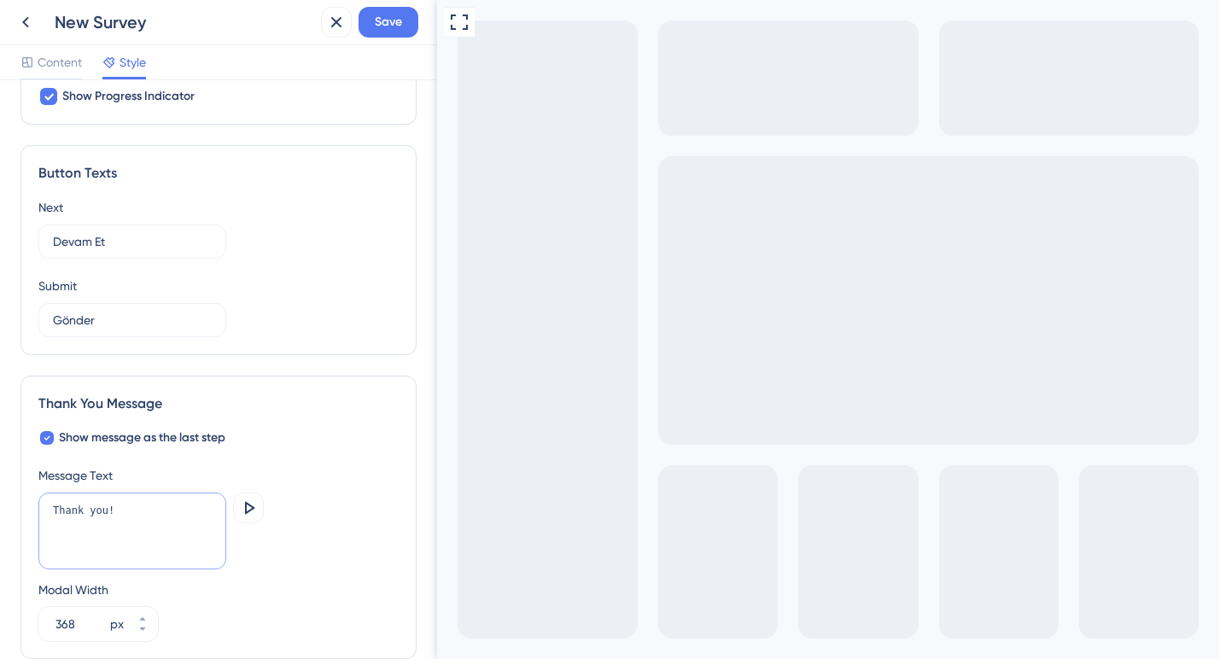
click at [90, 507] on textarea "Thank you!" at bounding box center [132, 530] width 188 height 77
paste textarea "eşekkürler"
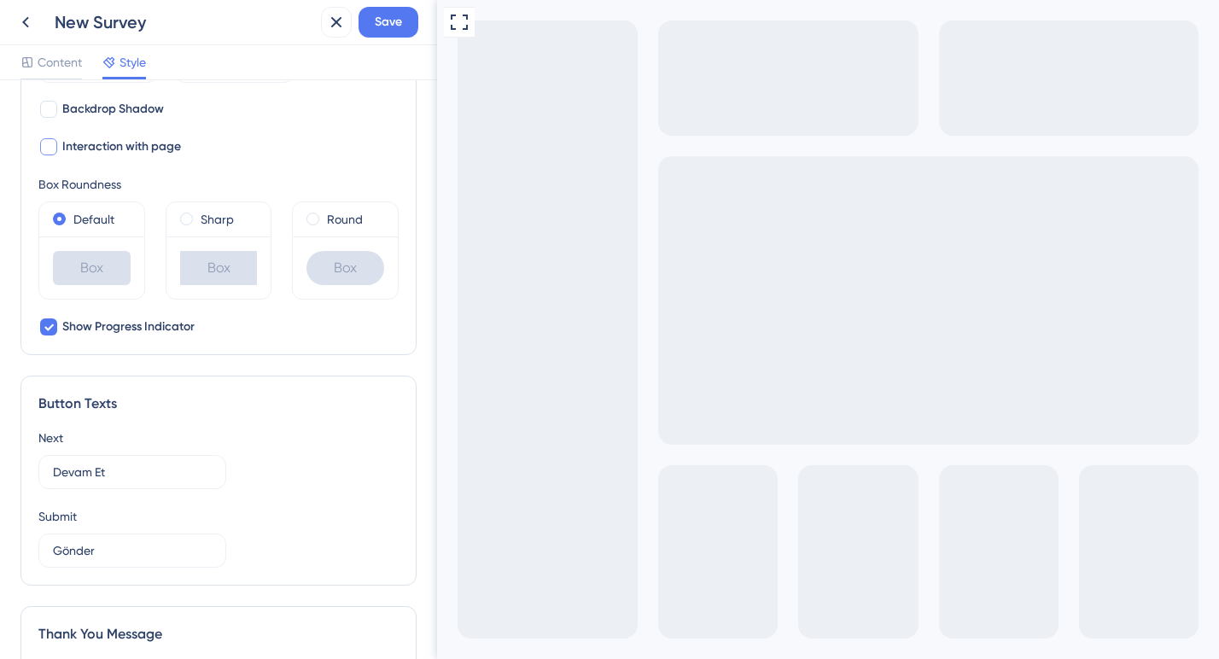
scroll to position [702, 0]
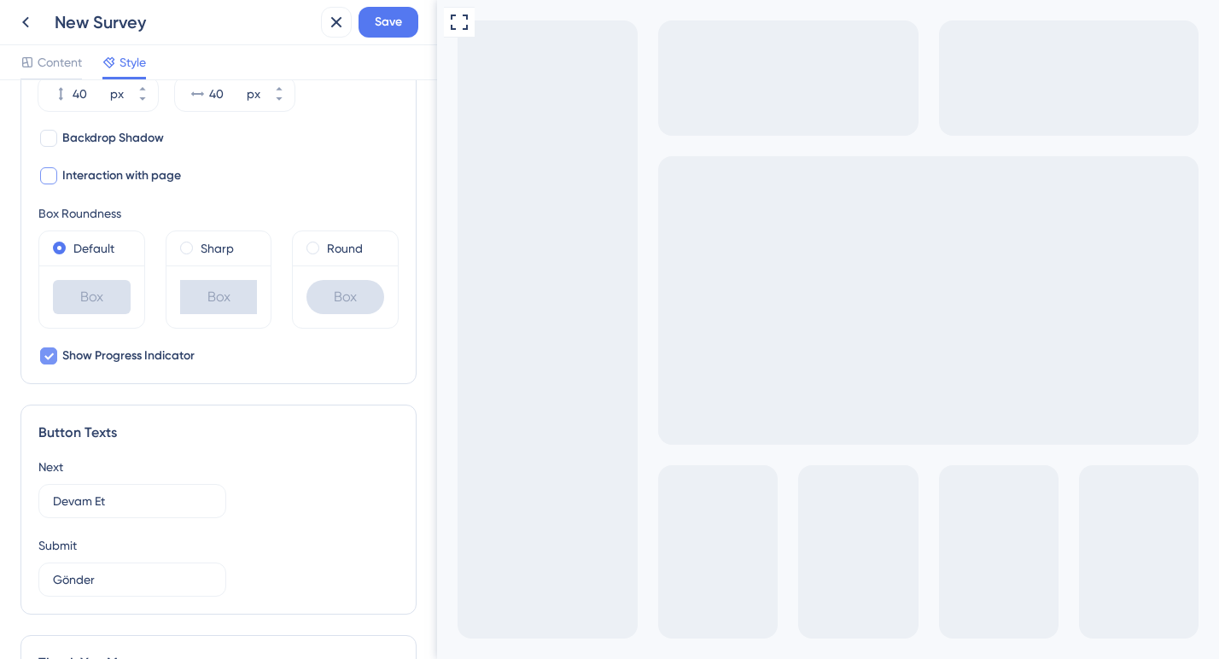
type textarea "Teşekkürler!"
click at [52, 354] on icon at bounding box center [48, 356] width 9 height 7
checkbox input "false"
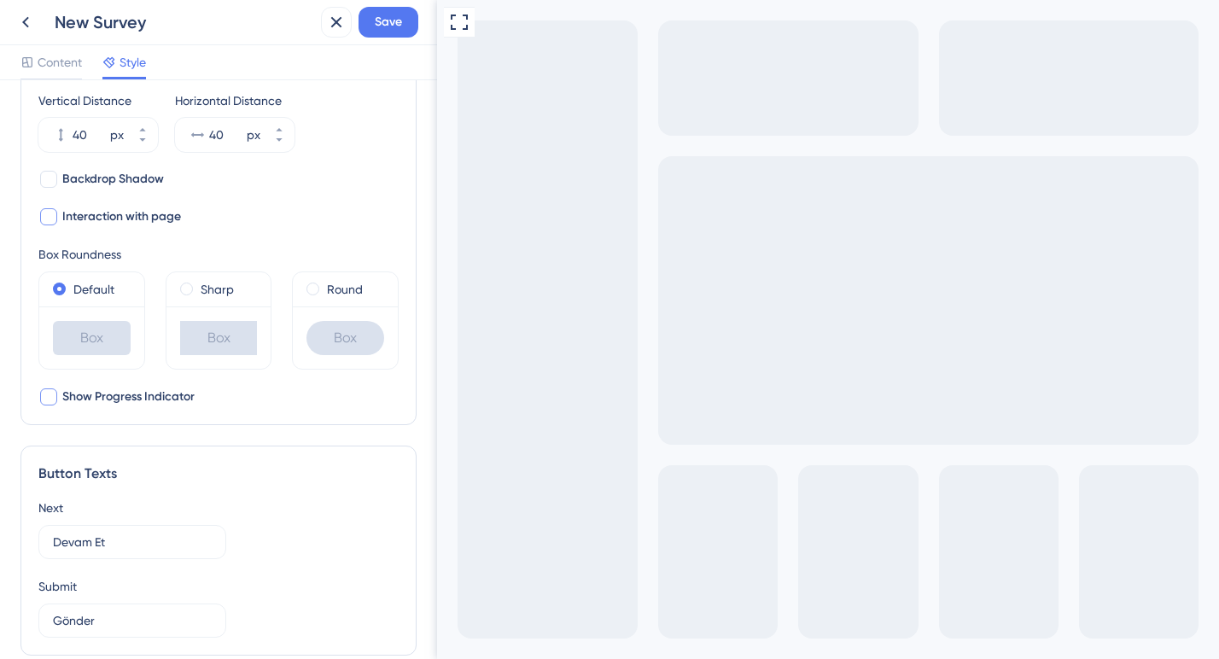
scroll to position [469, 0]
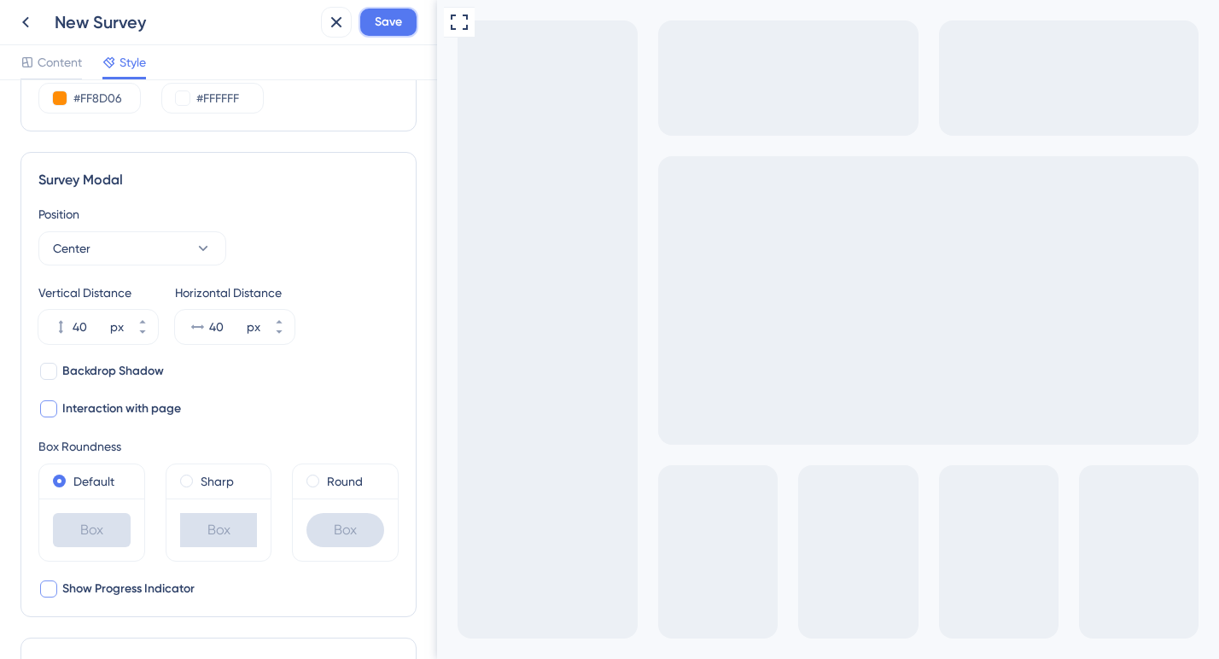
click at [389, 15] on span "Save" at bounding box center [388, 22] width 27 height 20
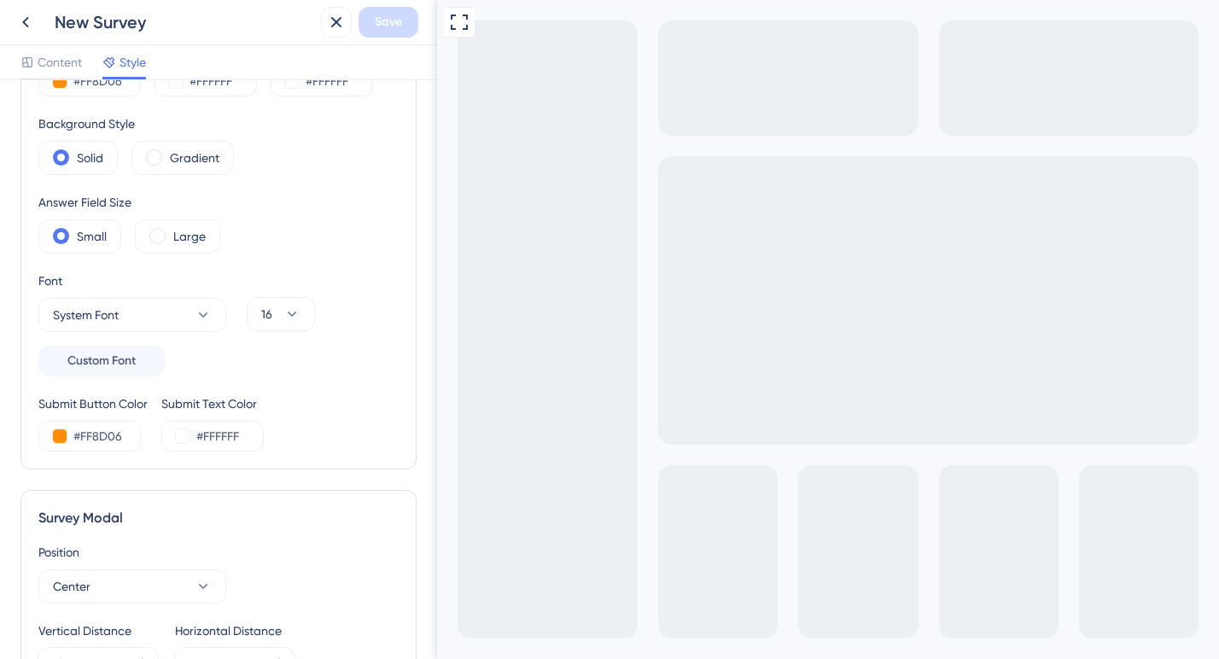
scroll to position [131, 0]
click at [24, 23] on icon at bounding box center [25, 22] width 7 height 11
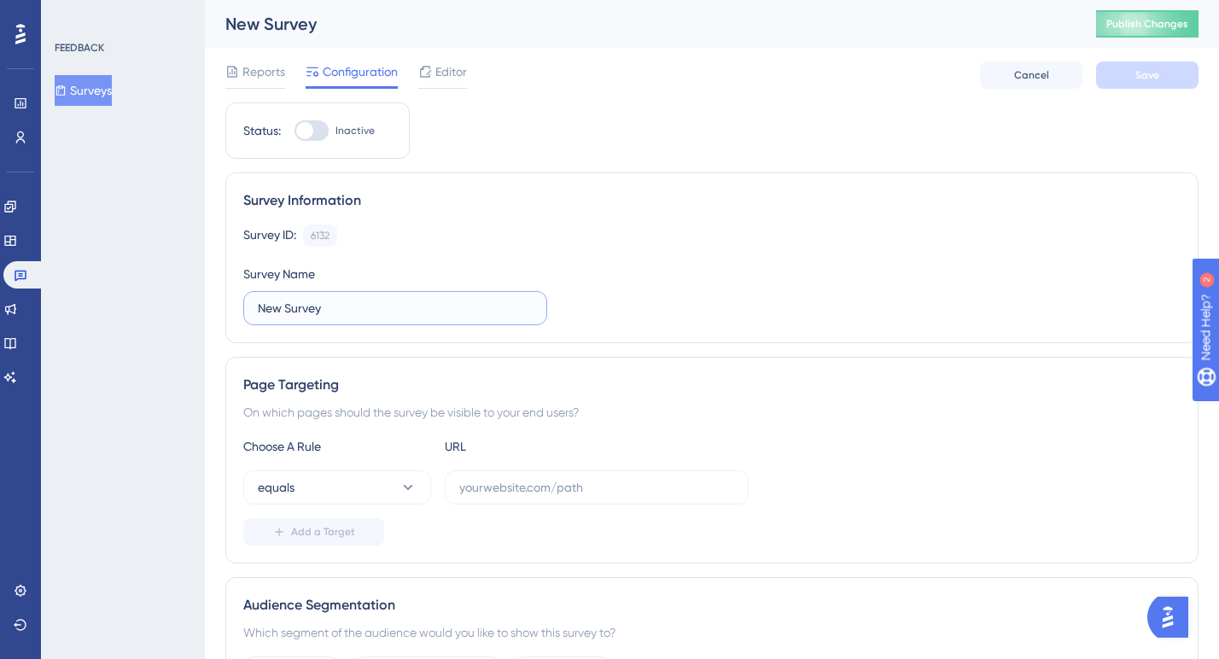
click at [278, 311] on input "New Survey" at bounding box center [395, 308] width 275 height 19
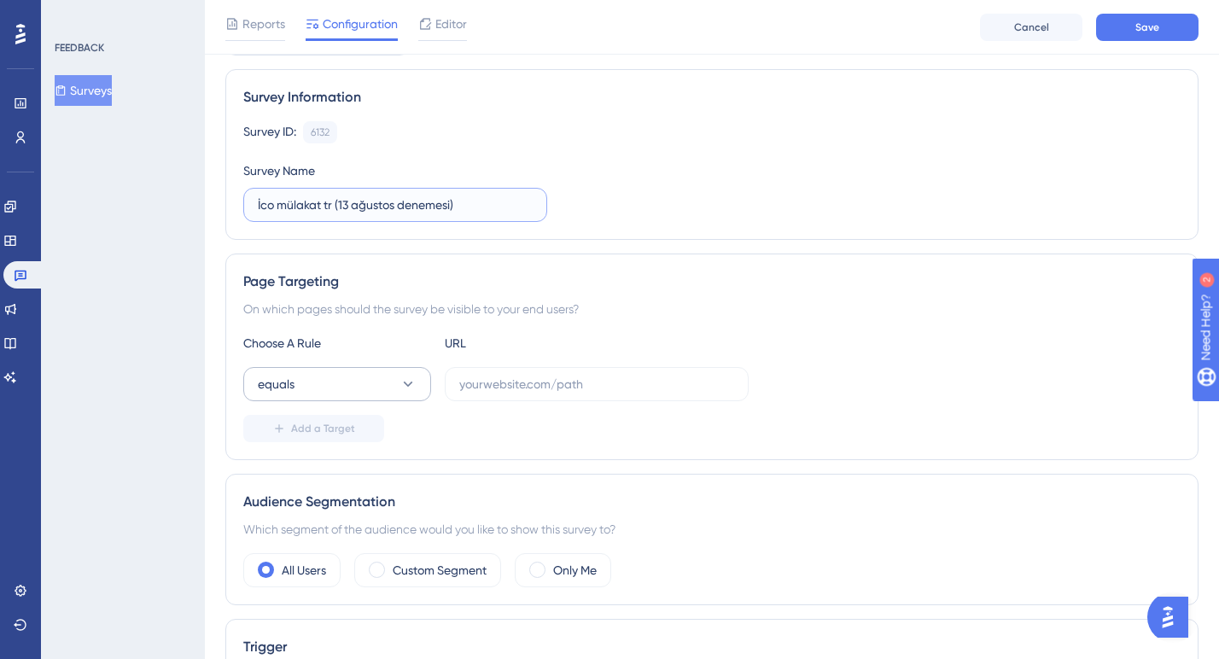
type input "İco mülakat tr (13 ağustos denemesi)"
click at [324, 396] on button "equals" at bounding box center [337, 384] width 188 height 34
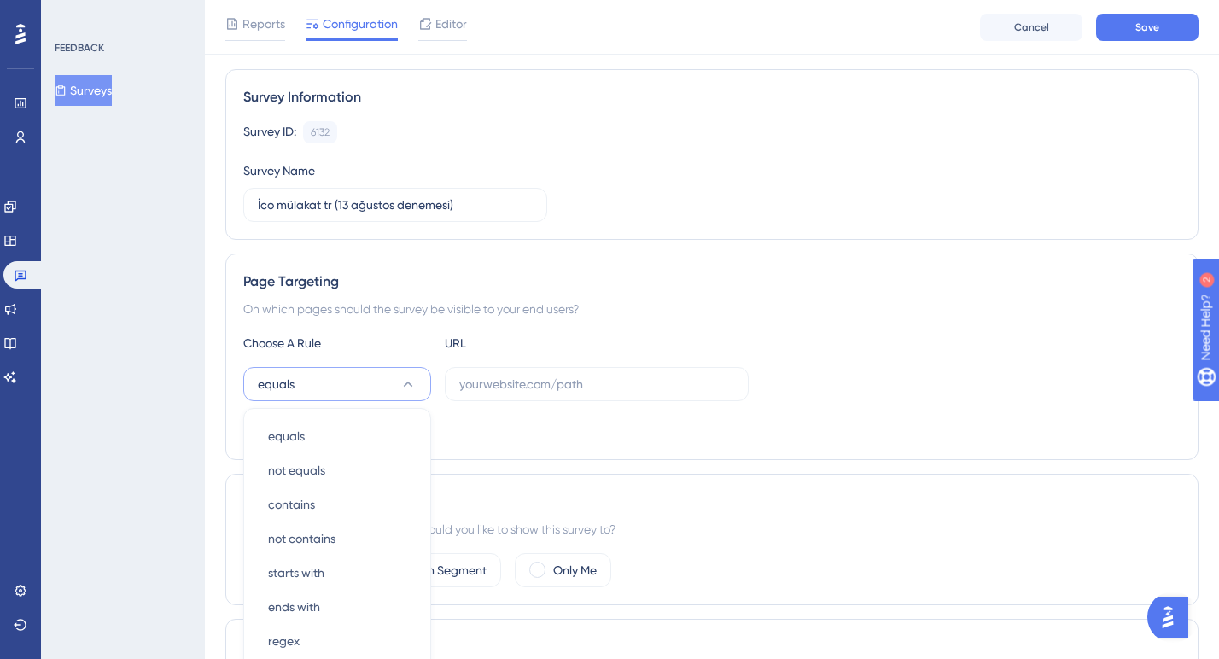
scroll to position [319, 0]
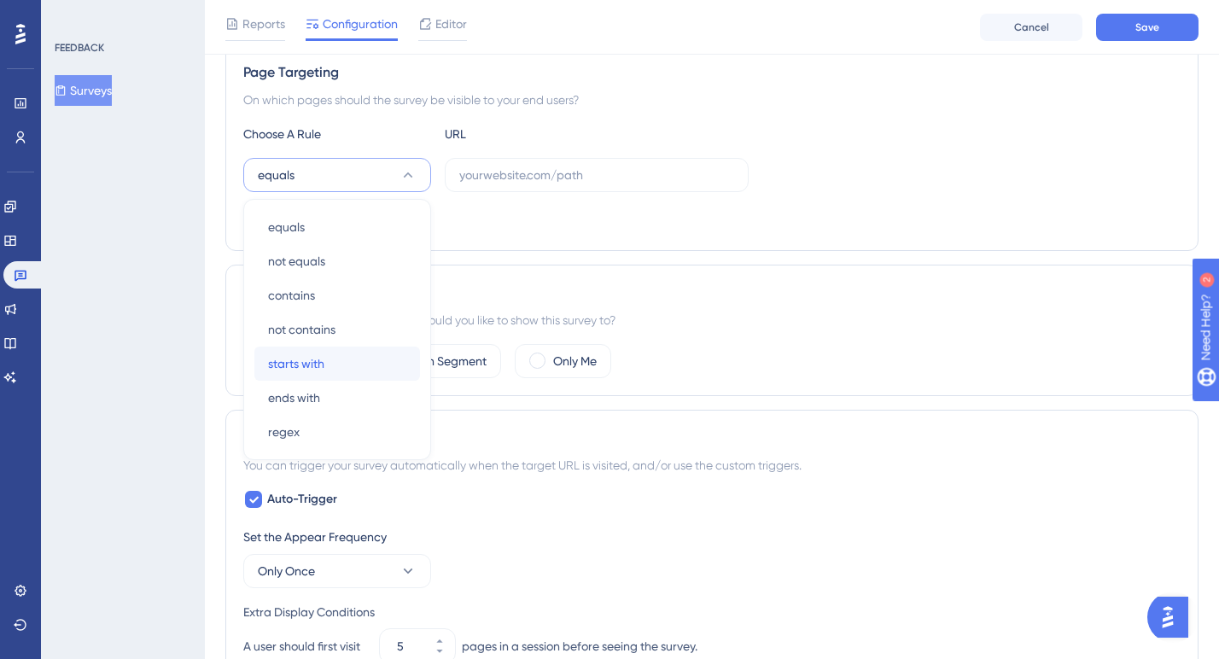
click at [321, 367] on span "starts with" at bounding box center [296, 363] width 56 height 20
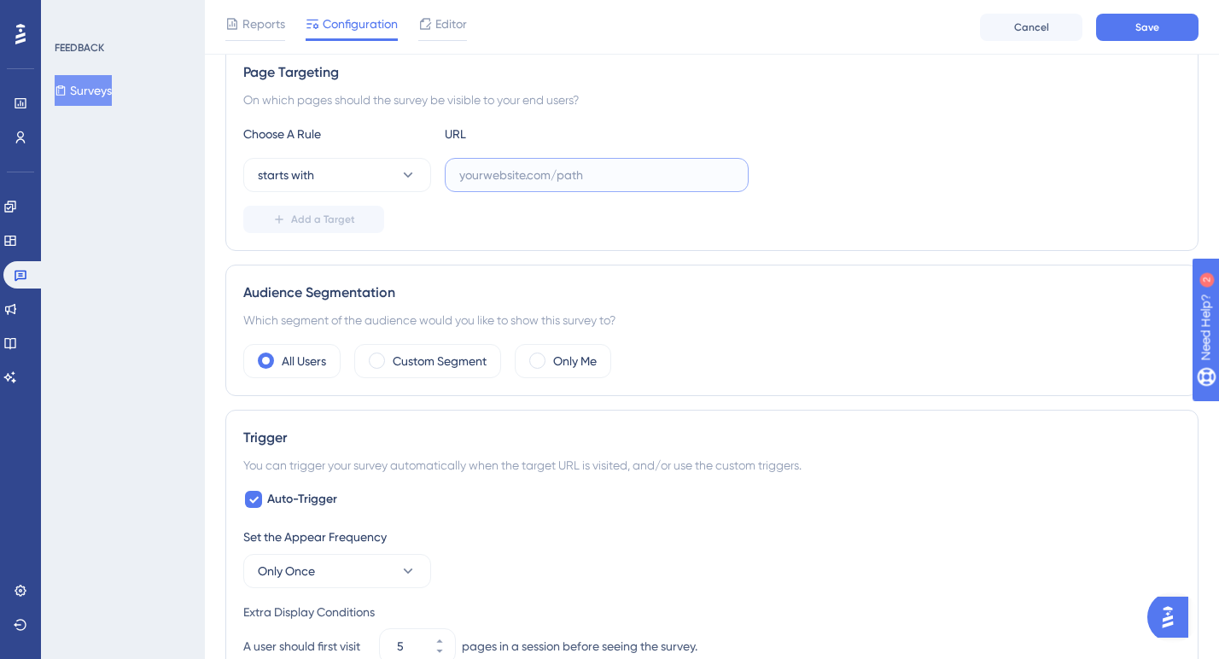
click at [512, 170] on input "text" at bounding box center [596, 175] width 275 height 19
click at [501, 179] on input "text" at bounding box center [596, 175] width 275 height 19
paste input "[URL][DOMAIN_NAME]"
type input "[URL][DOMAIN_NAME]"
click at [340, 223] on span "Add a Target" at bounding box center [323, 220] width 64 height 14
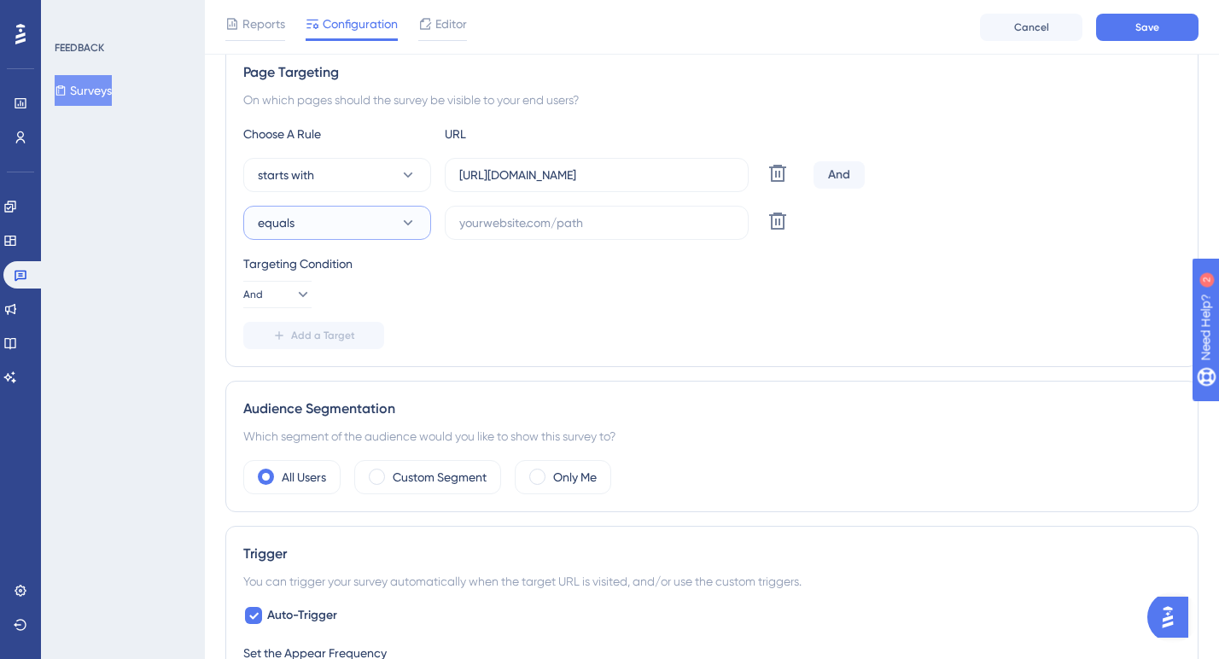
click at [393, 218] on button "equals" at bounding box center [337, 223] width 188 height 34
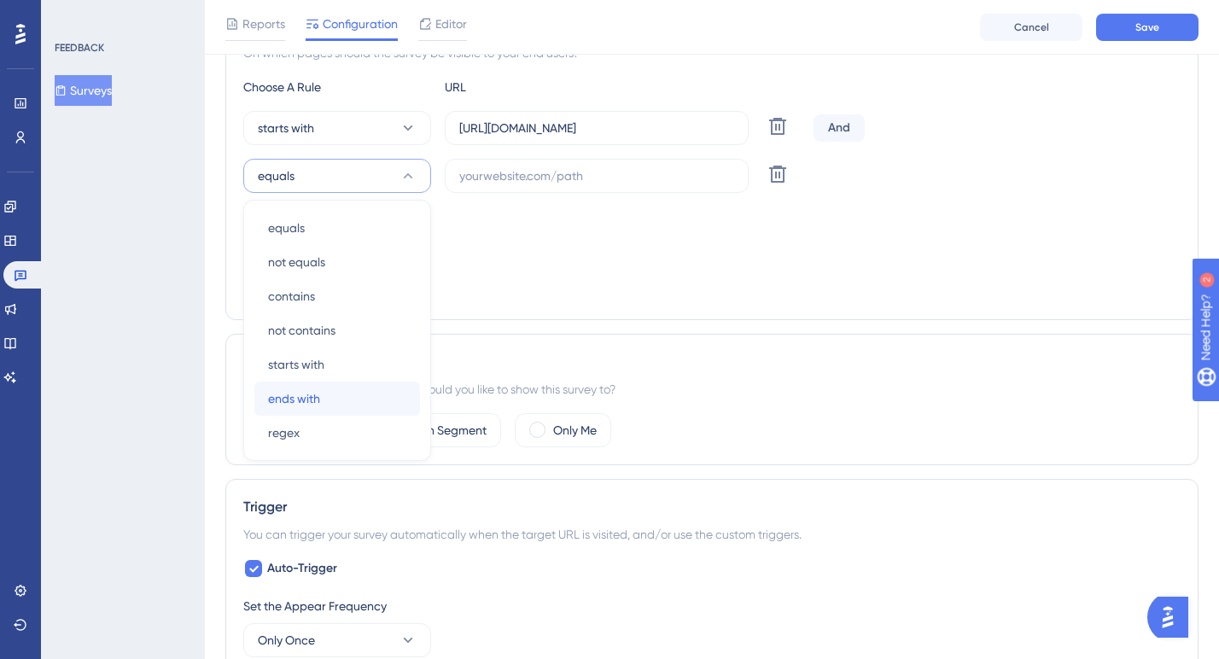
click at [300, 406] on span "ends with" at bounding box center [294, 398] width 52 height 20
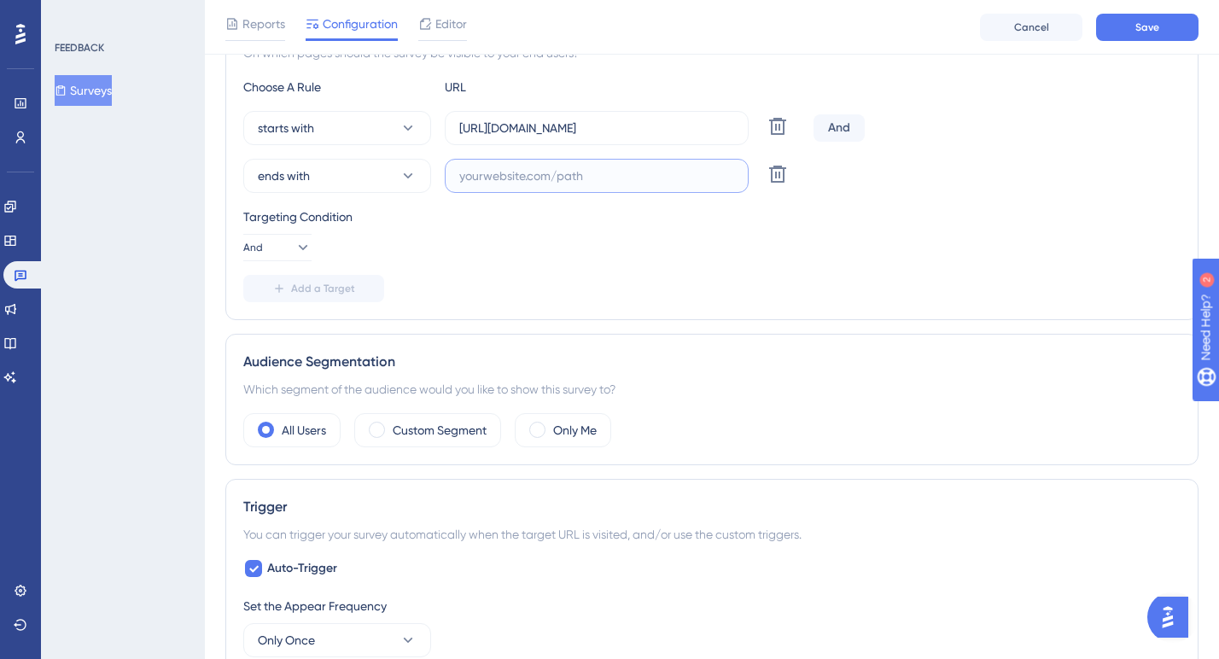
click at [467, 183] on input "text" at bounding box center [596, 175] width 275 height 19
type input "finish"
click at [477, 265] on div "Choose A Rule URL starts with [URL][DOMAIN_NAME] Delete And ends with finish De…" at bounding box center [711, 189] width 937 height 225
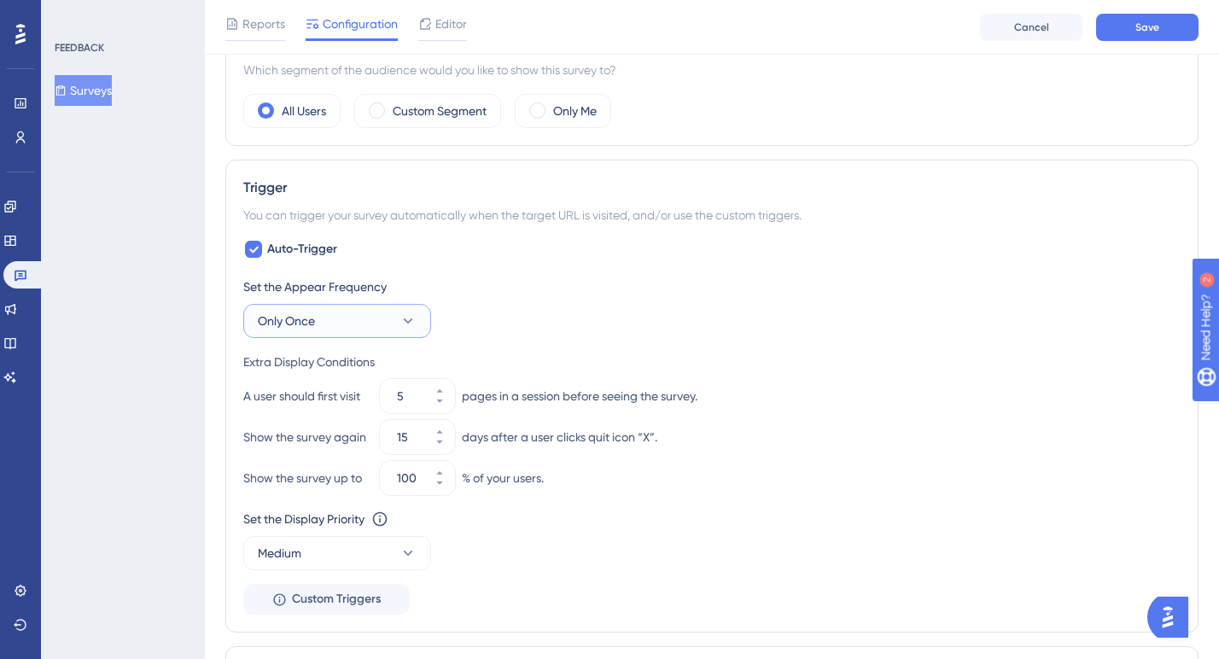
click at [406, 324] on icon at bounding box center [407, 320] width 17 height 17
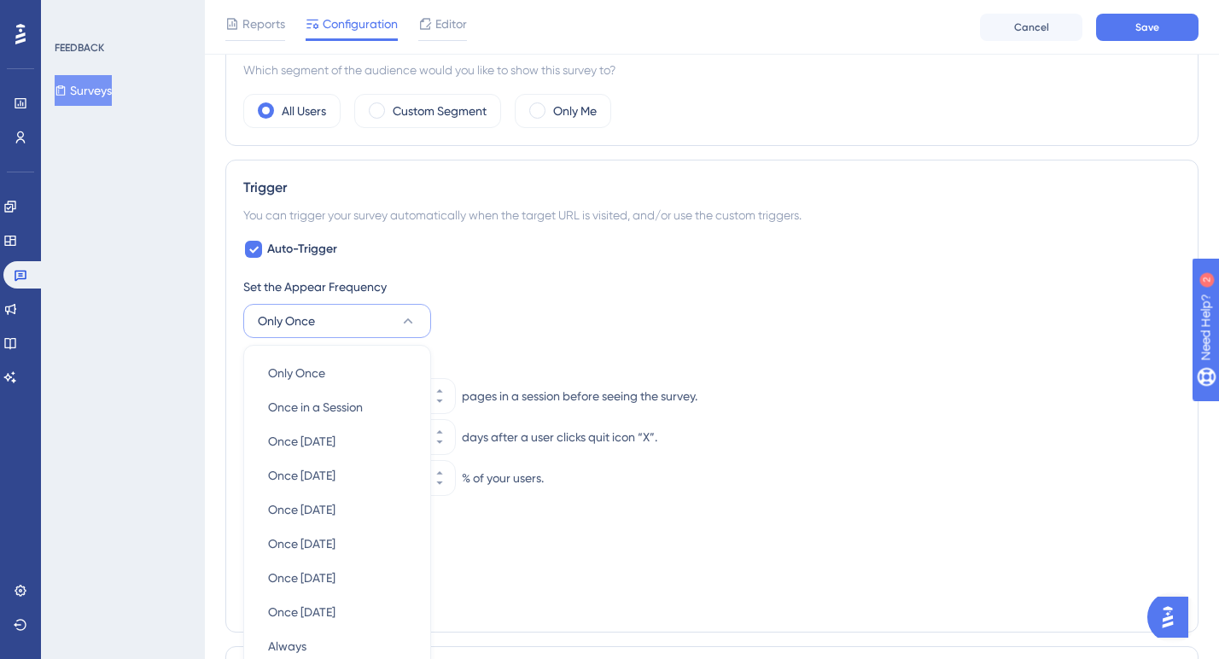
scroll to position [863, 0]
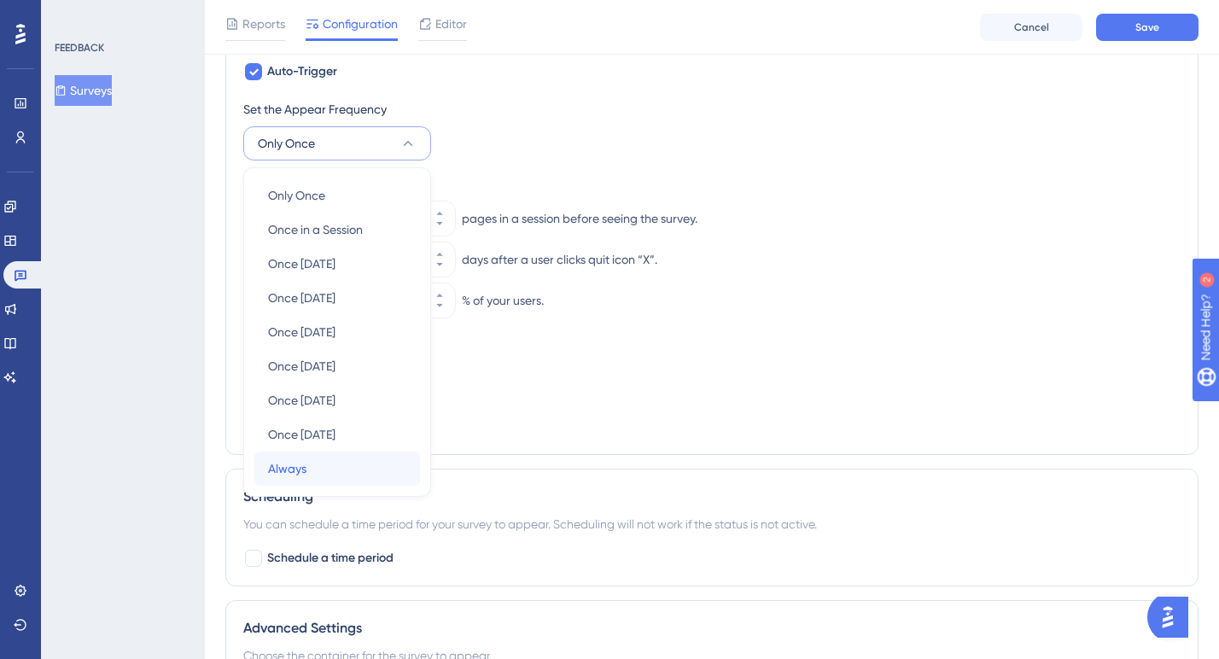
click at [313, 462] on div "Always Always" at bounding box center [337, 468] width 138 height 34
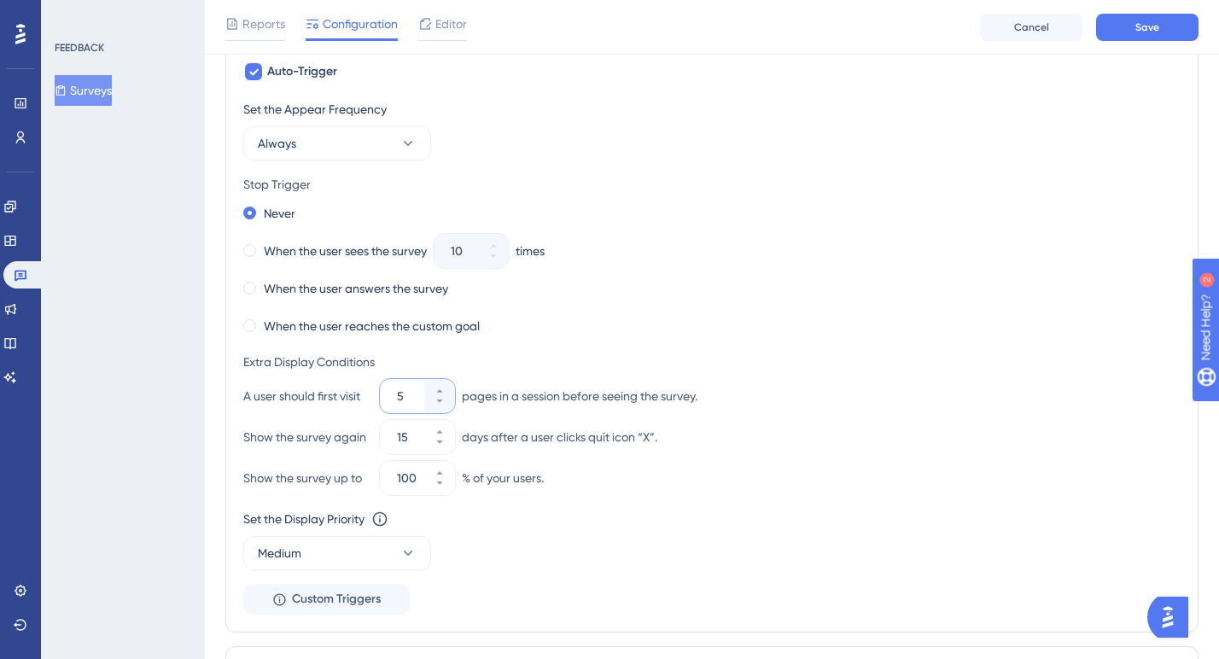
click at [406, 399] on input "5" at bounding box center [409, 396] width 24 height 20
type input "1"
click at [414, 434] on input "15" at bounding box center [409, 437] width 24 height 20
type input "1"
click at [615, 354] on div "Extra Display Conditions" at bounding box center [711, 362] width 937 height 20
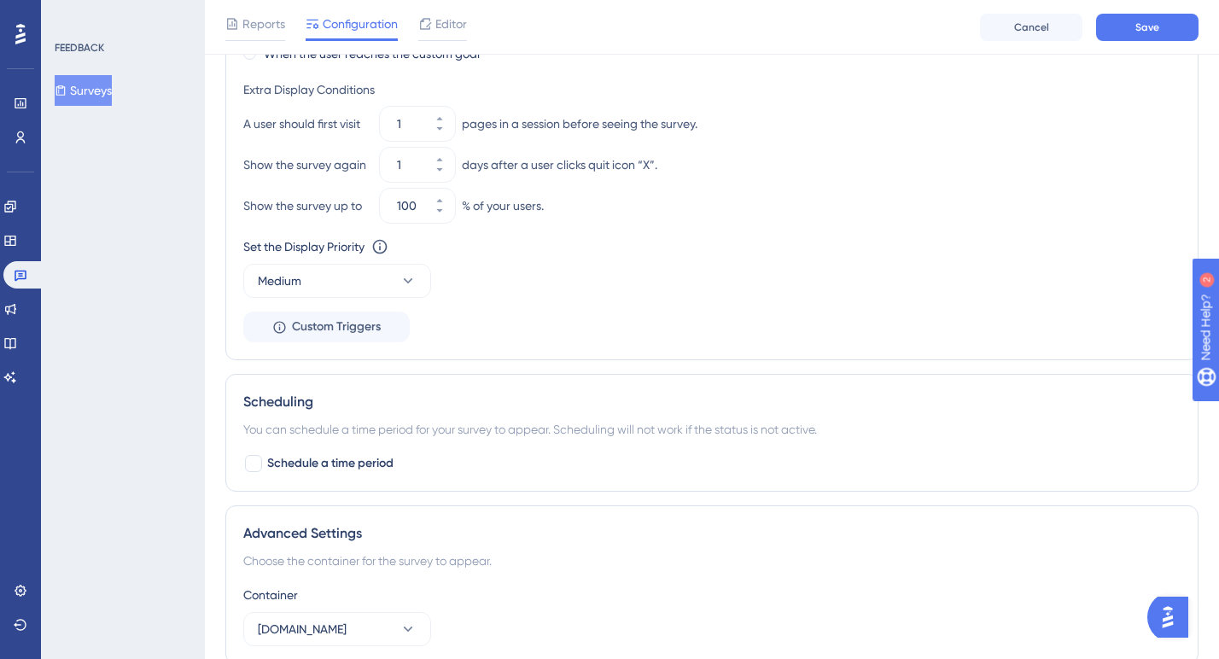
scroll to position [1138, 0]
click at [397, 284] on button "Medium" at bounding box center [337, 278] width 188 height 34
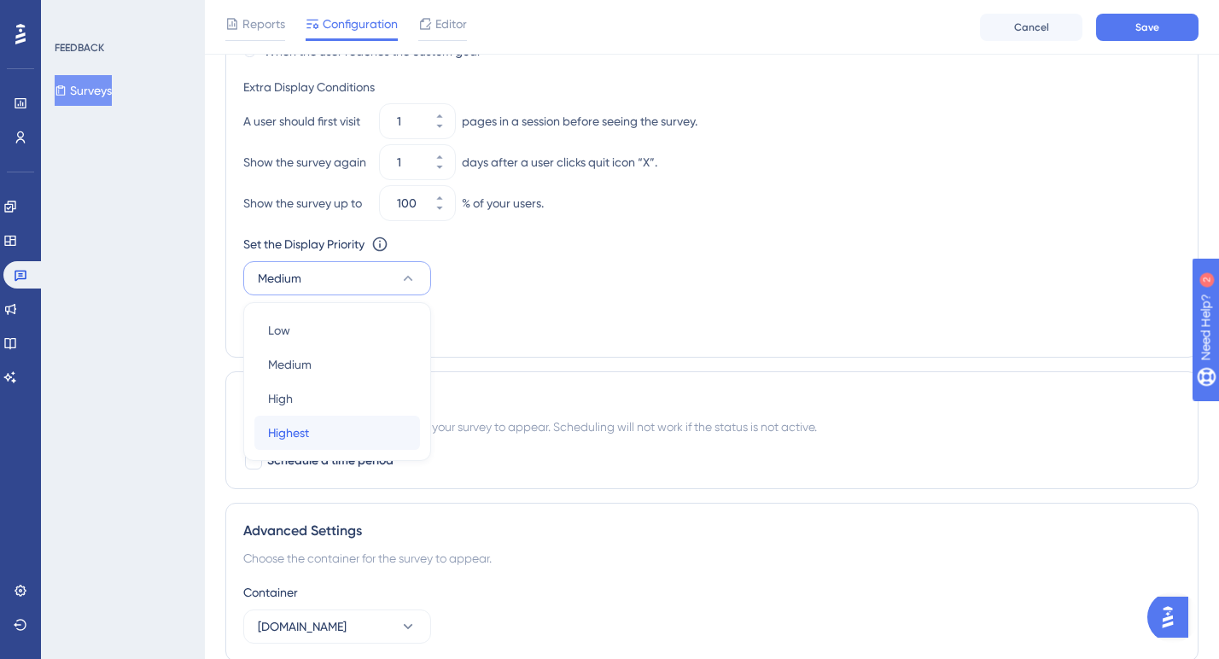
click at [320, 428] on div "Highest Highest" at bounding box center [337, 433] width 138 height 34
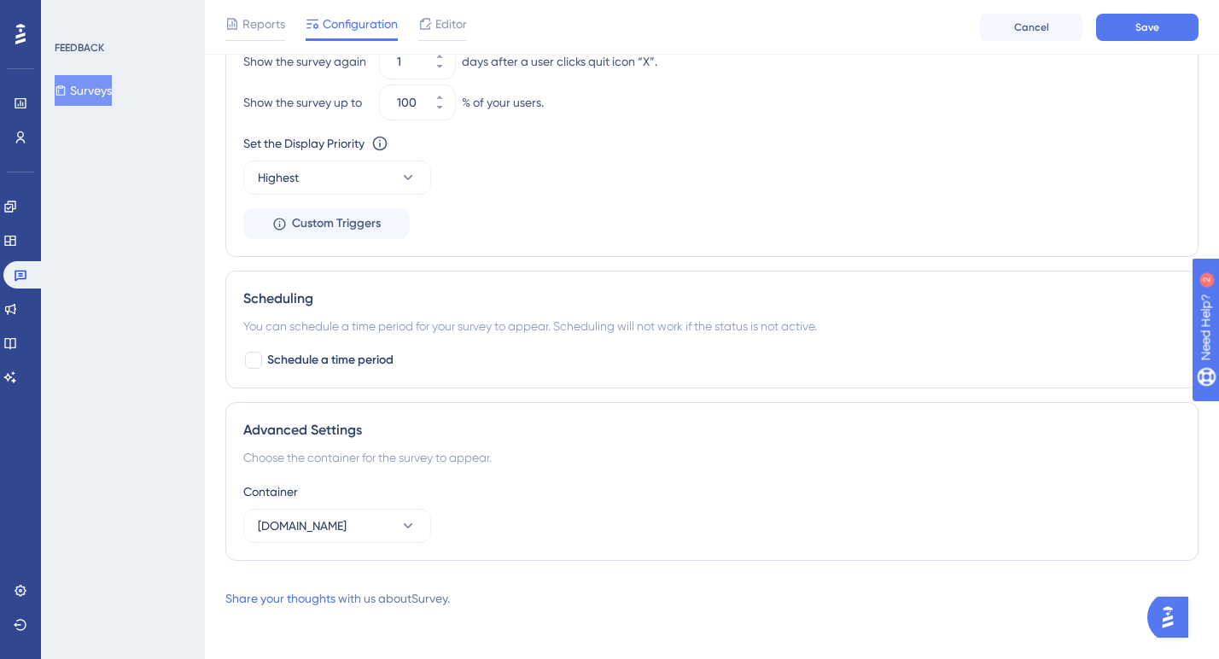
scroll to position [1243, 0]
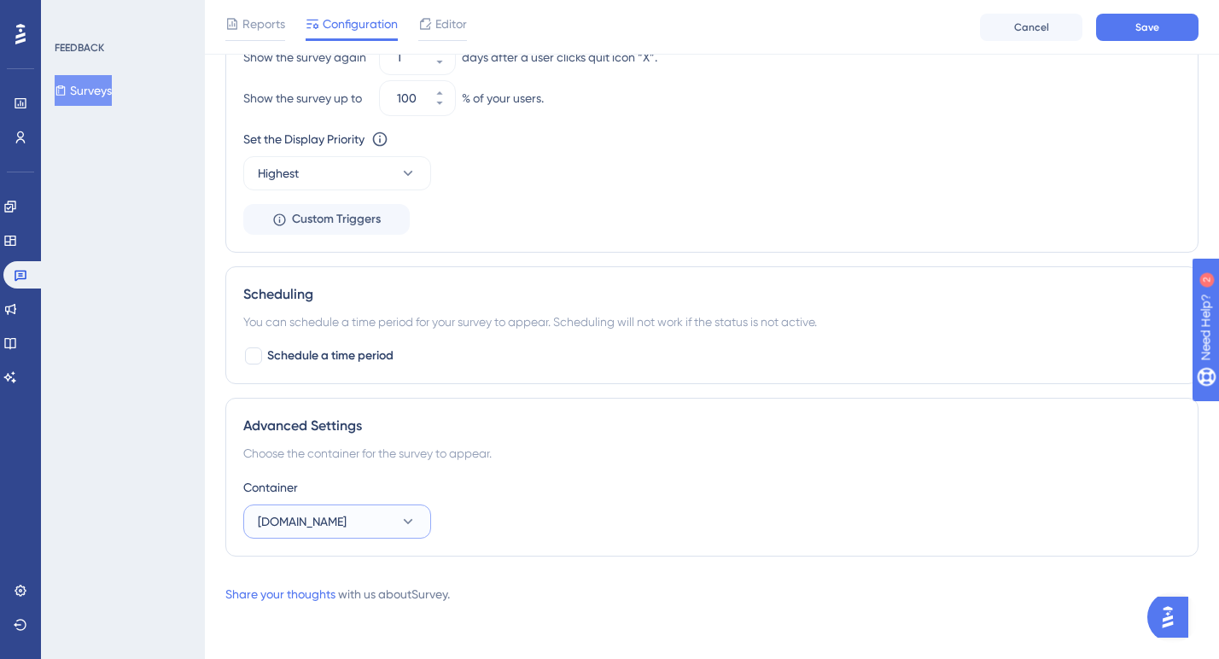
click at [400, 520] on icon at bounding box center [407, 521] width 17 height 17
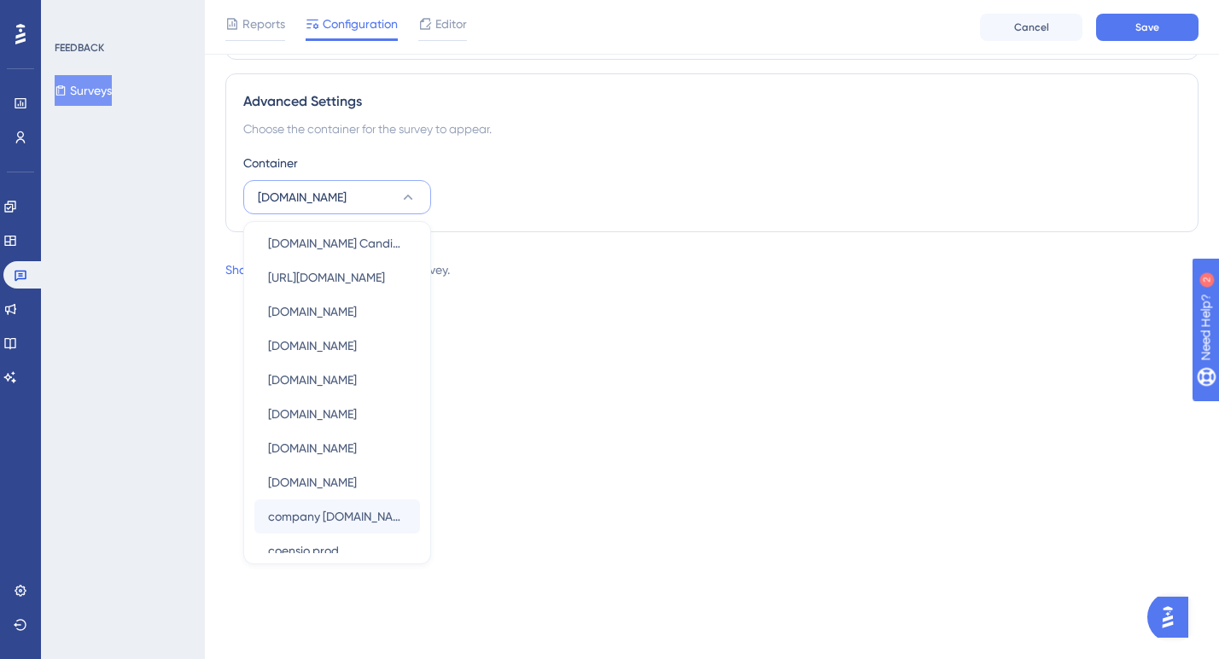
scroll to position [0, 0]
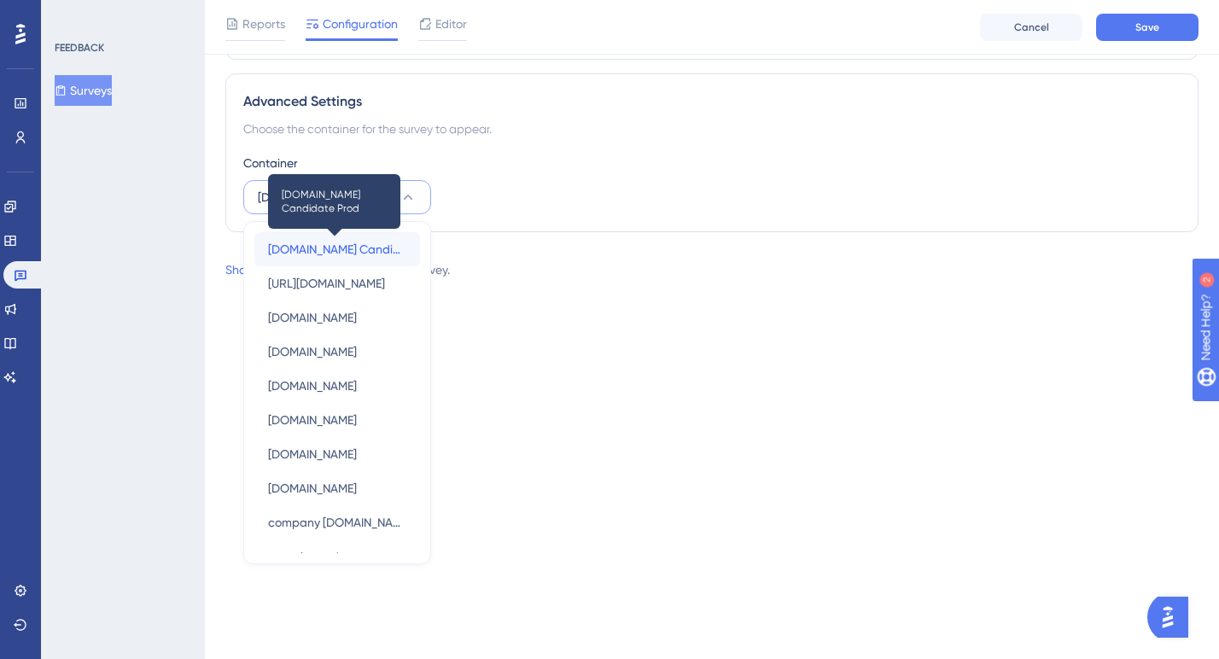
click at [339, 248] on span "[DOMAIN_NAME] Candidate Prod" at bounding box center [337, 249] width 138 height 20
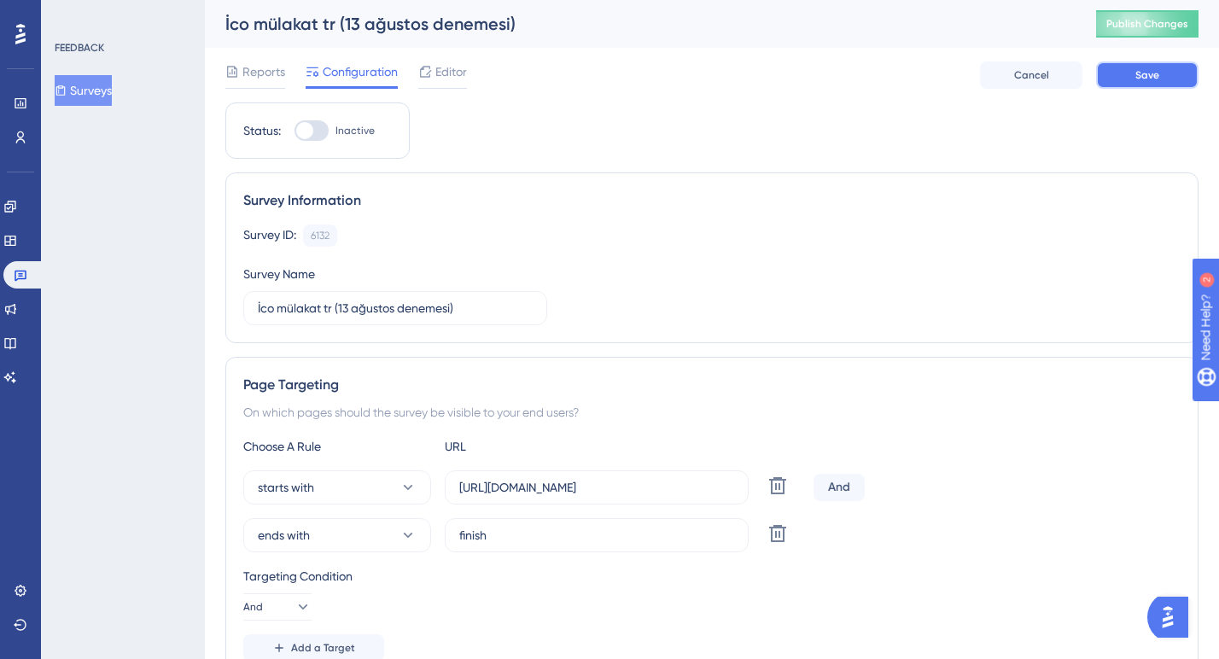
click at [1145, 82] on button "Save" at bounding box center [1147, 74] width 102 height 27
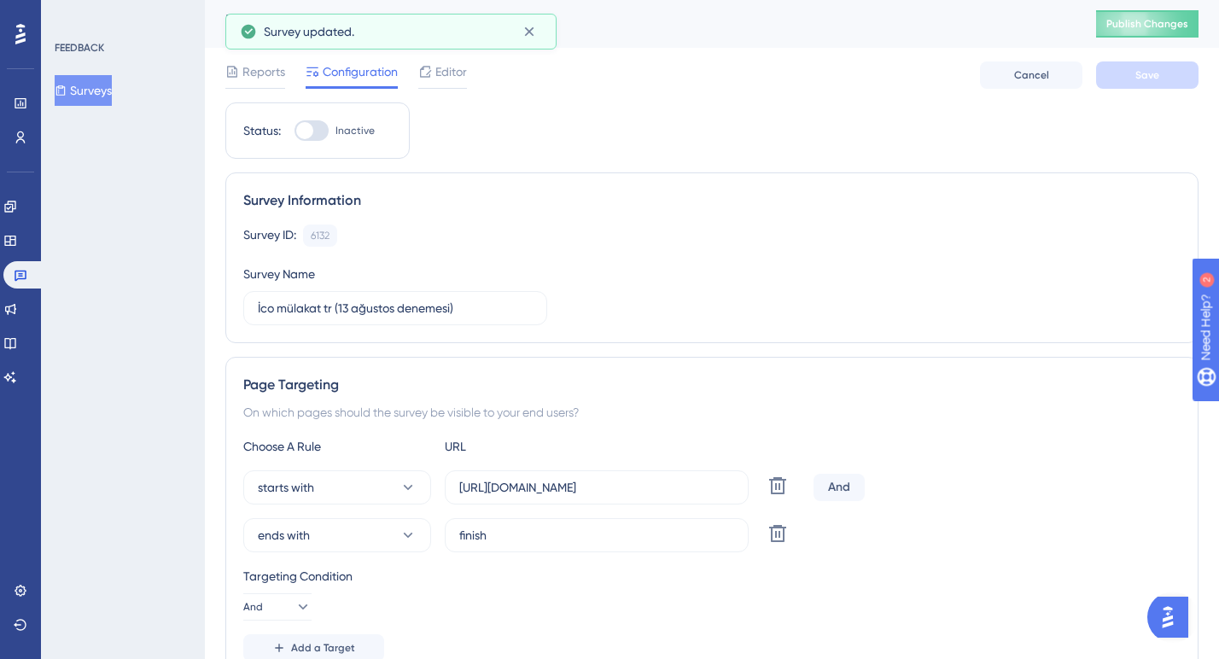
click at [313, 131] on div at bounding box center [304, 130] width 17 height 17
click at [294, 131] on input "Inactive" at bounding box center [294, 131] width 1 height 1
checkbox input "true"
click at [1147, 78] on span "Save" at bounding box center [1147, 75] width 24 height 14
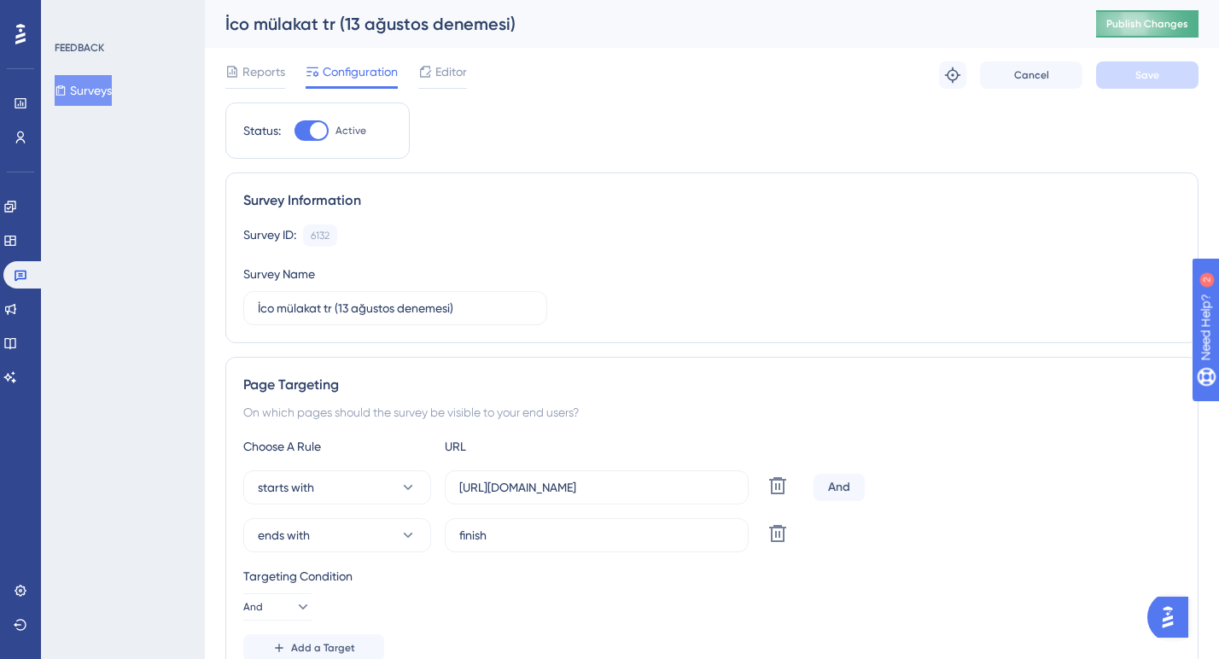
click at [1145, 23] on span "Publish Changes" at bounding box center [1147, 24] width 82 height 14
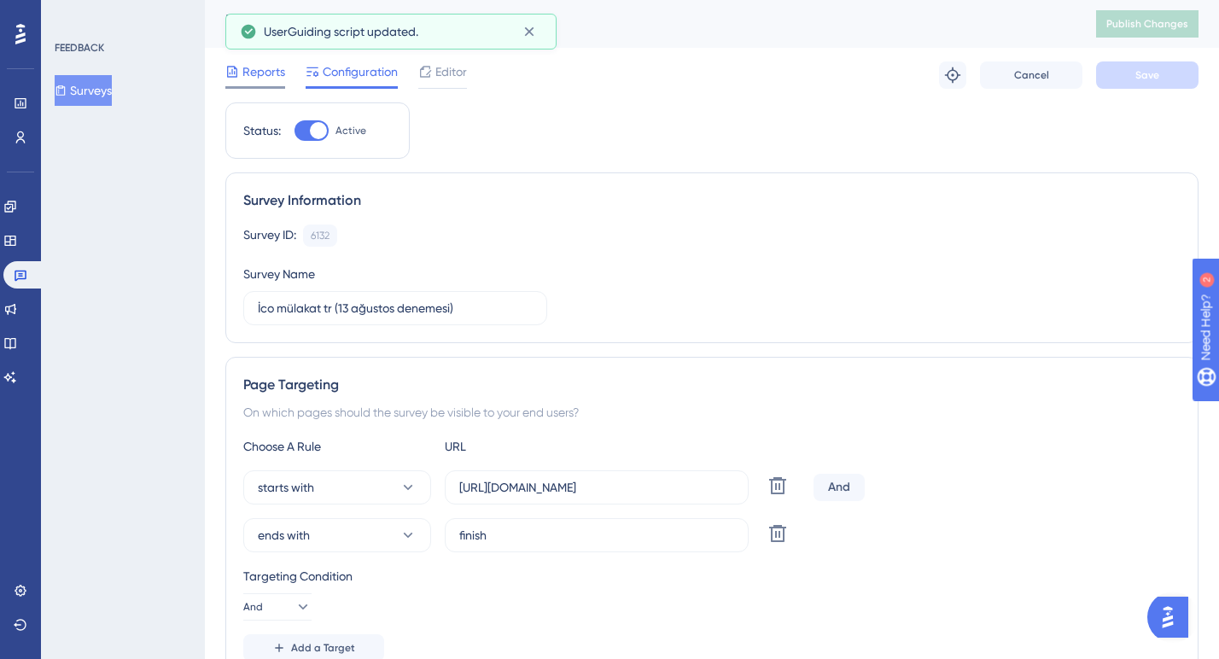
click at [257, 70] on span "Reports" at bounding box center [263, 71] width 43 height 20
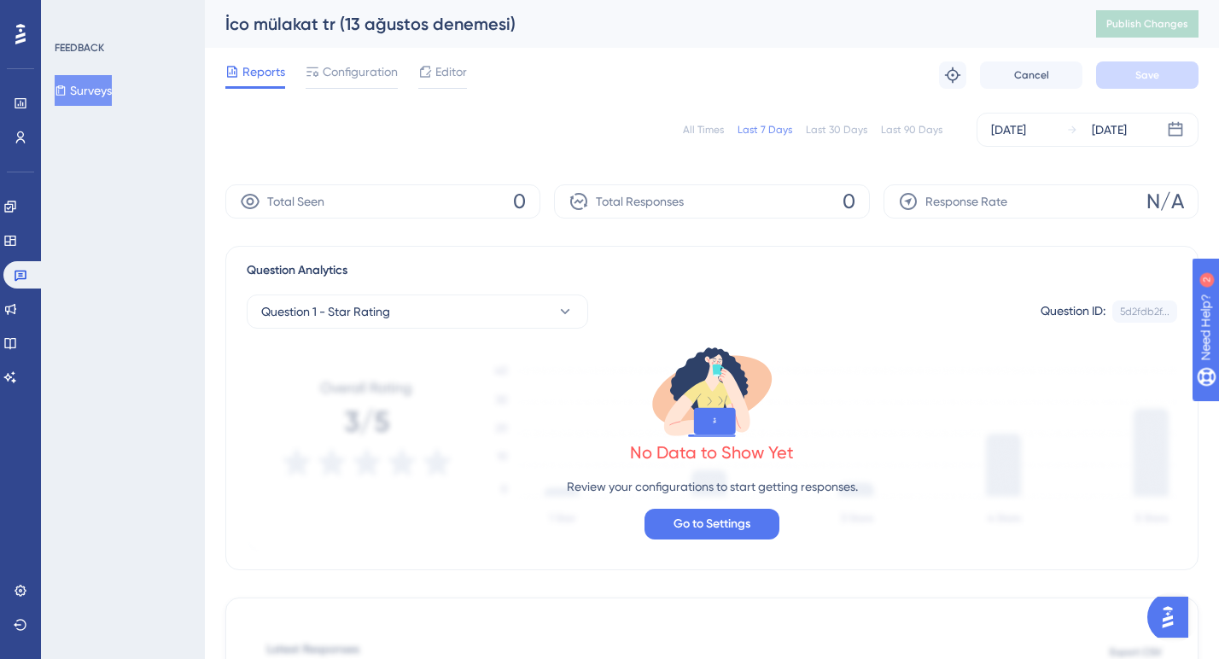
click at [717, 130] on div "All Times" at bounding box center [703, 130] width 41 height 14
